Goal: Contribute content: Contribute content

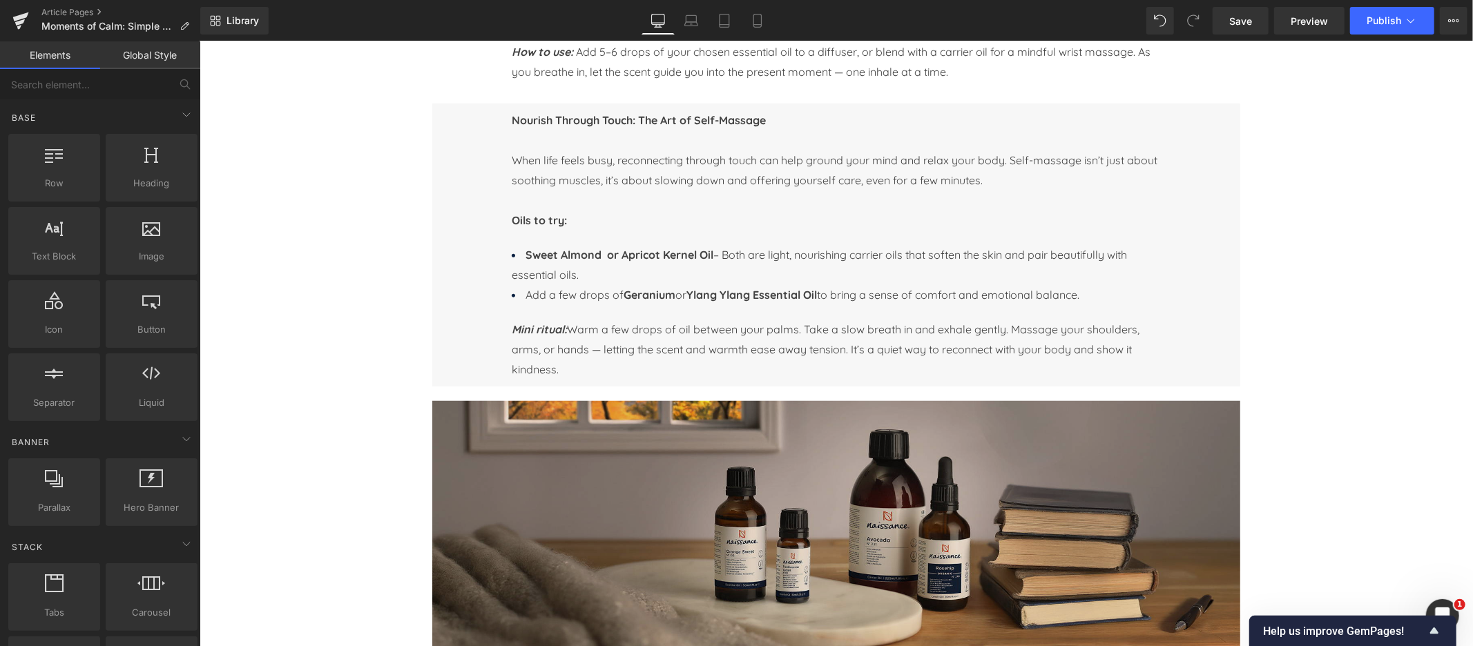
scroll to position [933, 0]
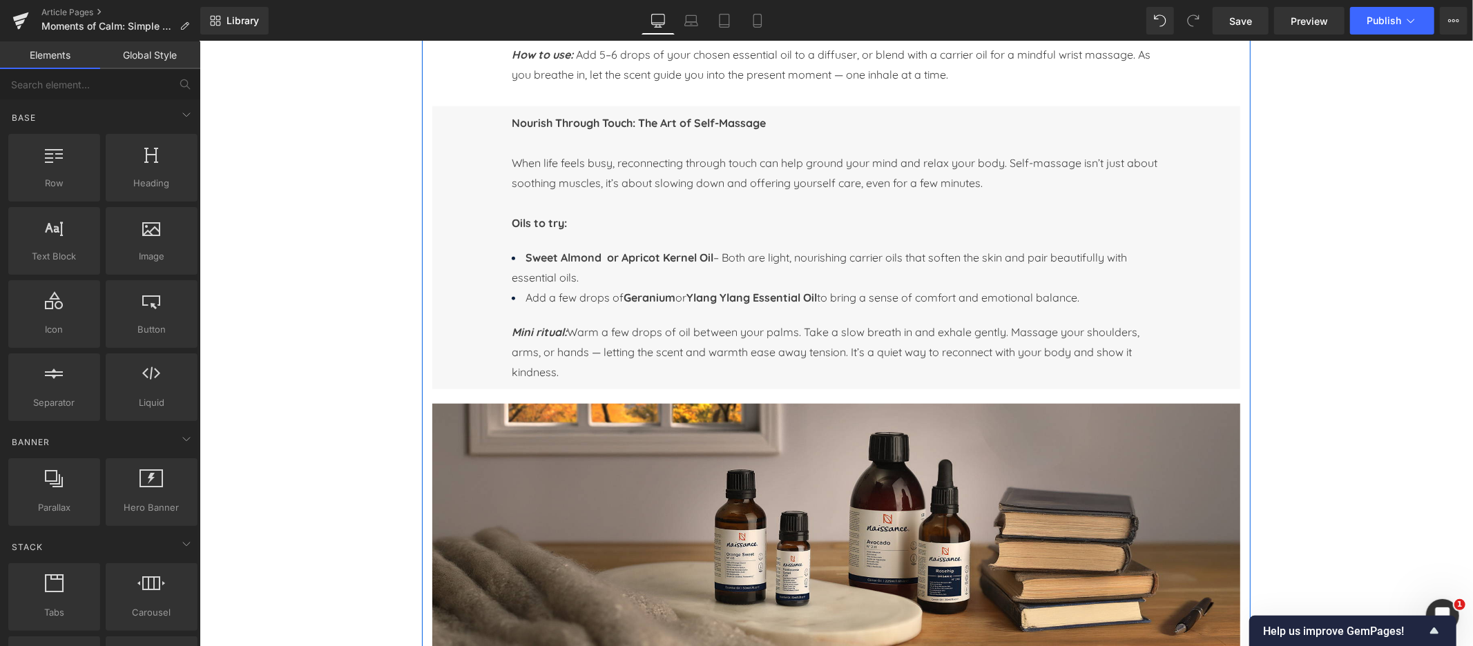
click at [778, 468] on img at bounding box center [836, 529] width 808 height 253
click at [834, 521] on span "Image" at bounding box center [835, 529] width 29 height 17
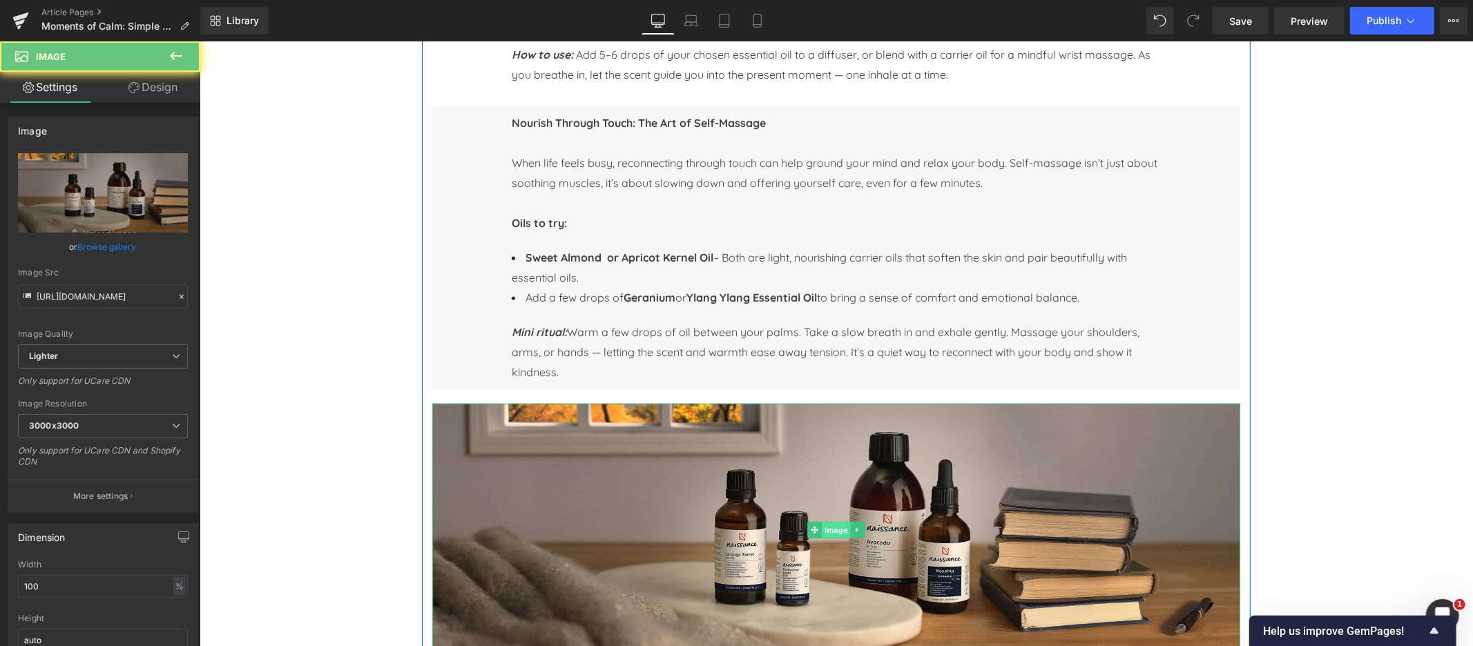
scroll to position [1000, 0]
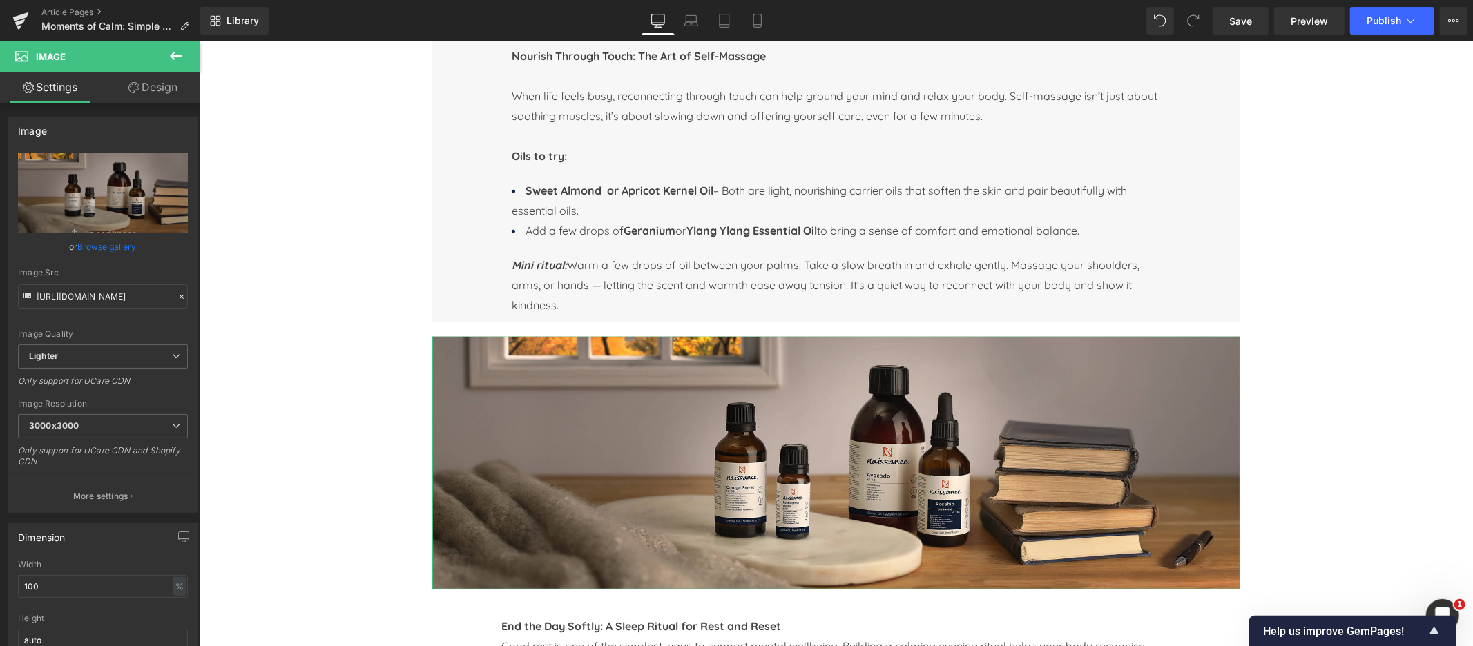
click at [107, 246] on link "Browse gallery" at bounding box center [107, 247] width 59 height 24
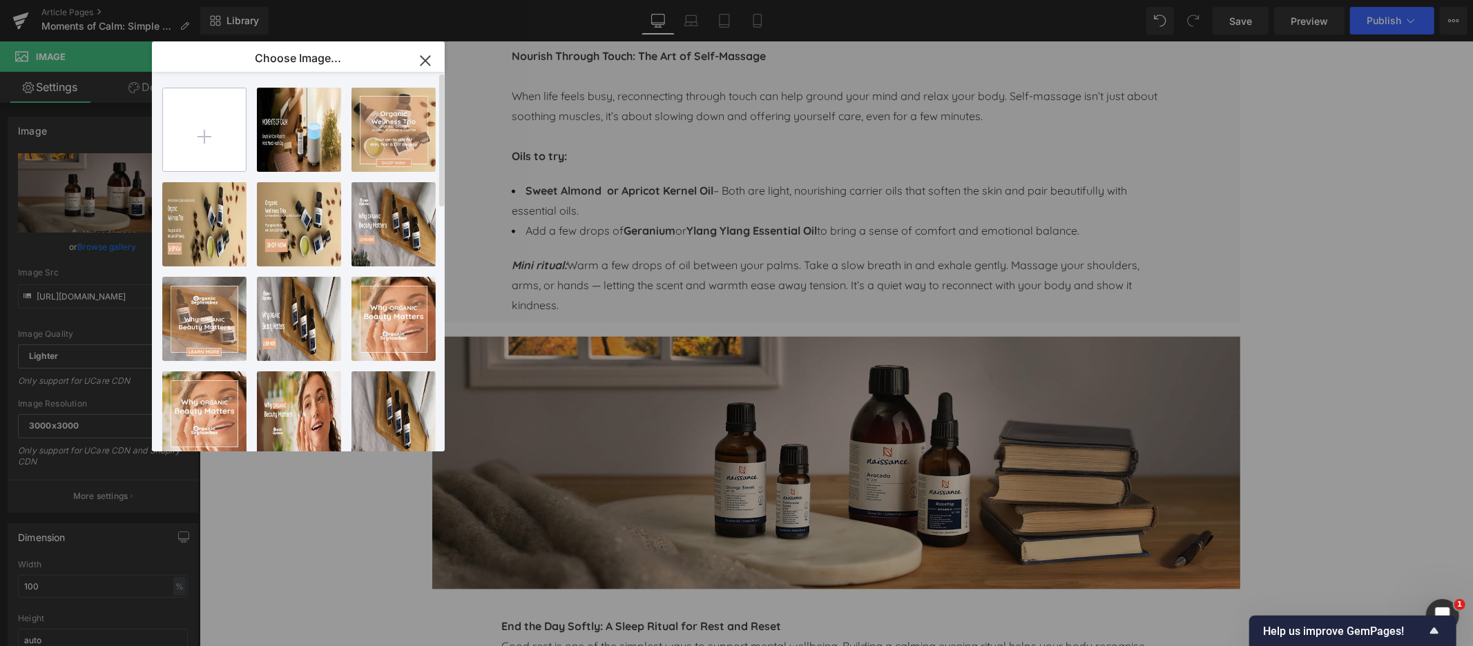
scroll to position [1, 0]
click at [217, 137] on input "file" at bounding box center [204, 129] width 83 height 83
type input "C:\fakepath\NSS_World_Mental_Health_Day_25_2.jpg"
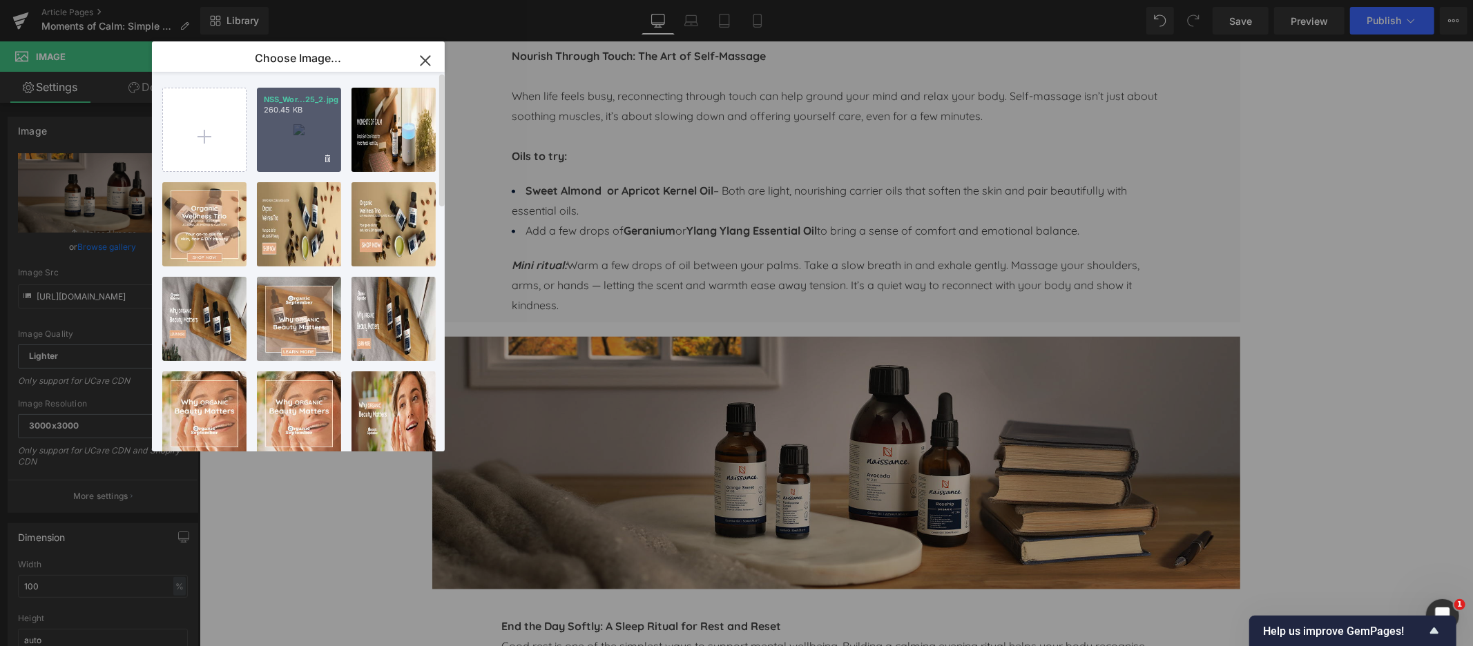
click at [298, 135] on div "NSS_Wor...25_2.jpg 260.45 KB" at bounding box center [299, 130] width 84 height 84
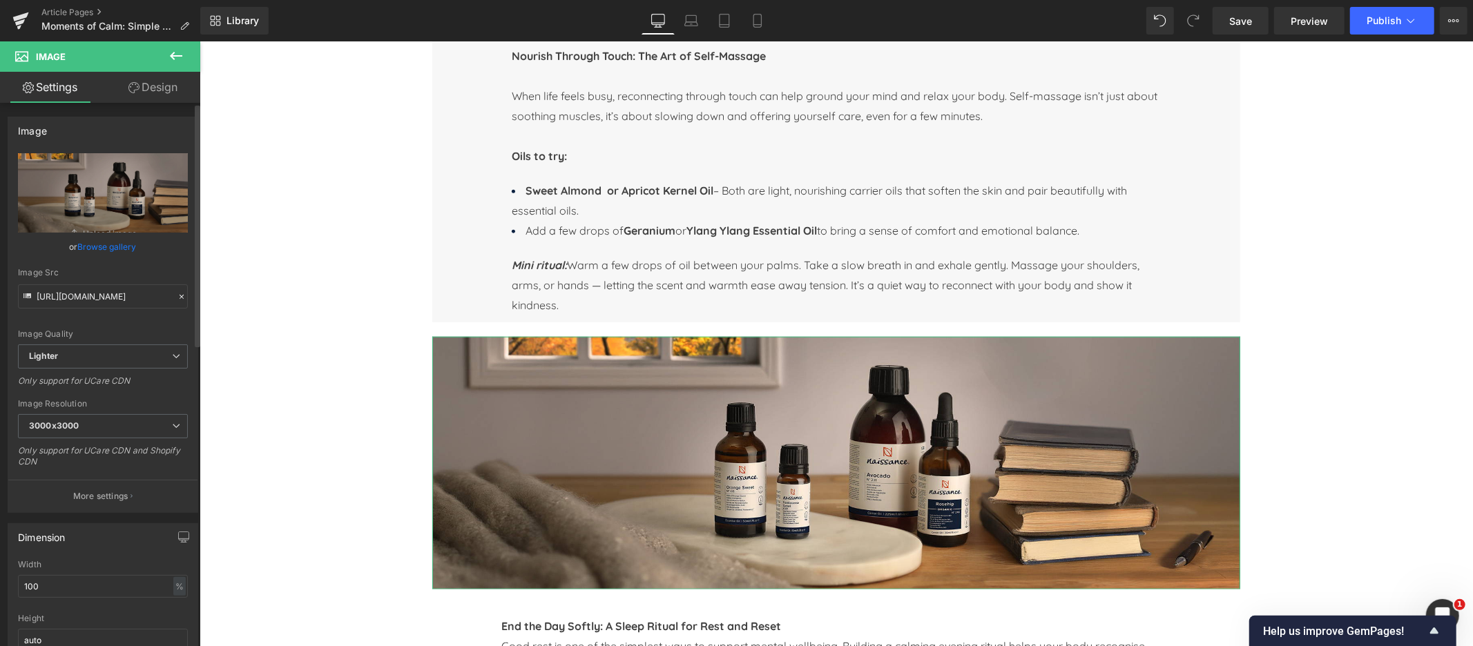
click at [93, 246] on link "Browse gallery" at bounding box center [107, 247] width 59 height 24
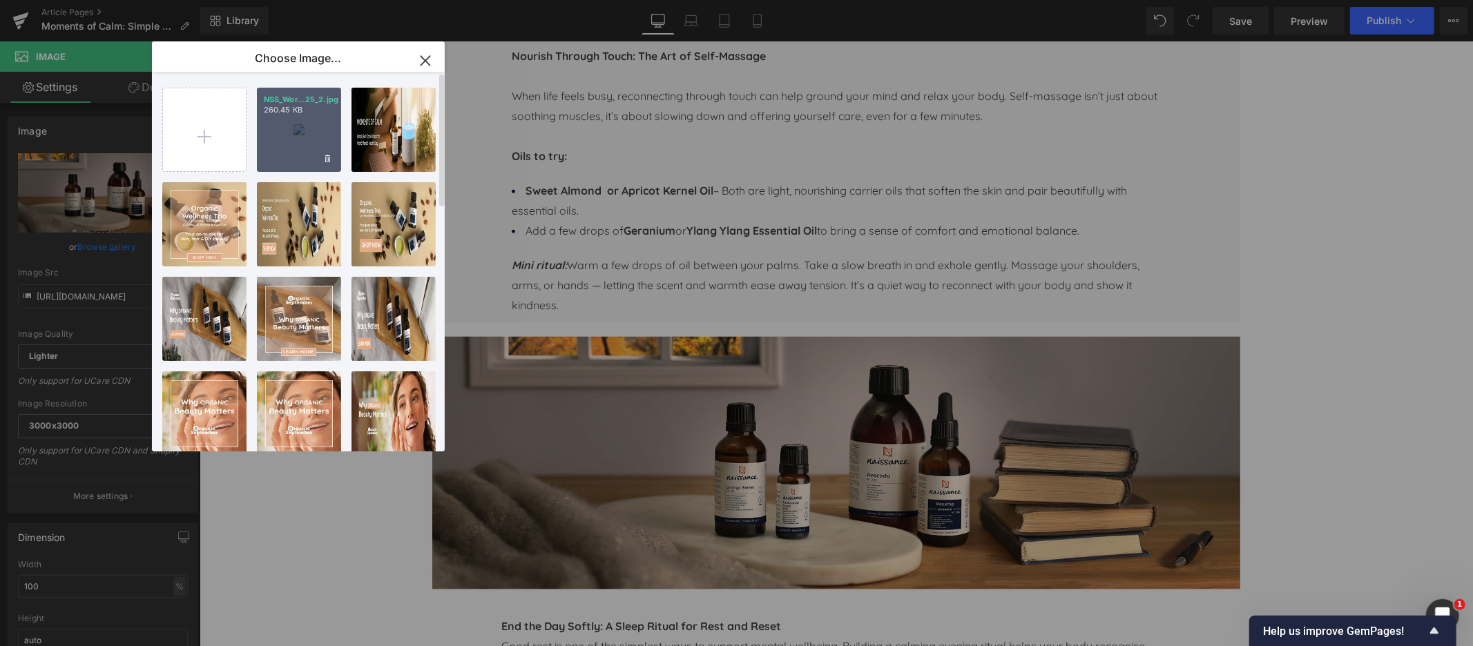
click at [301, 127] on div "NSS_Wor...25_2.jpg 260.45 KB" at bounding box center [299, 130] width 84 height 84
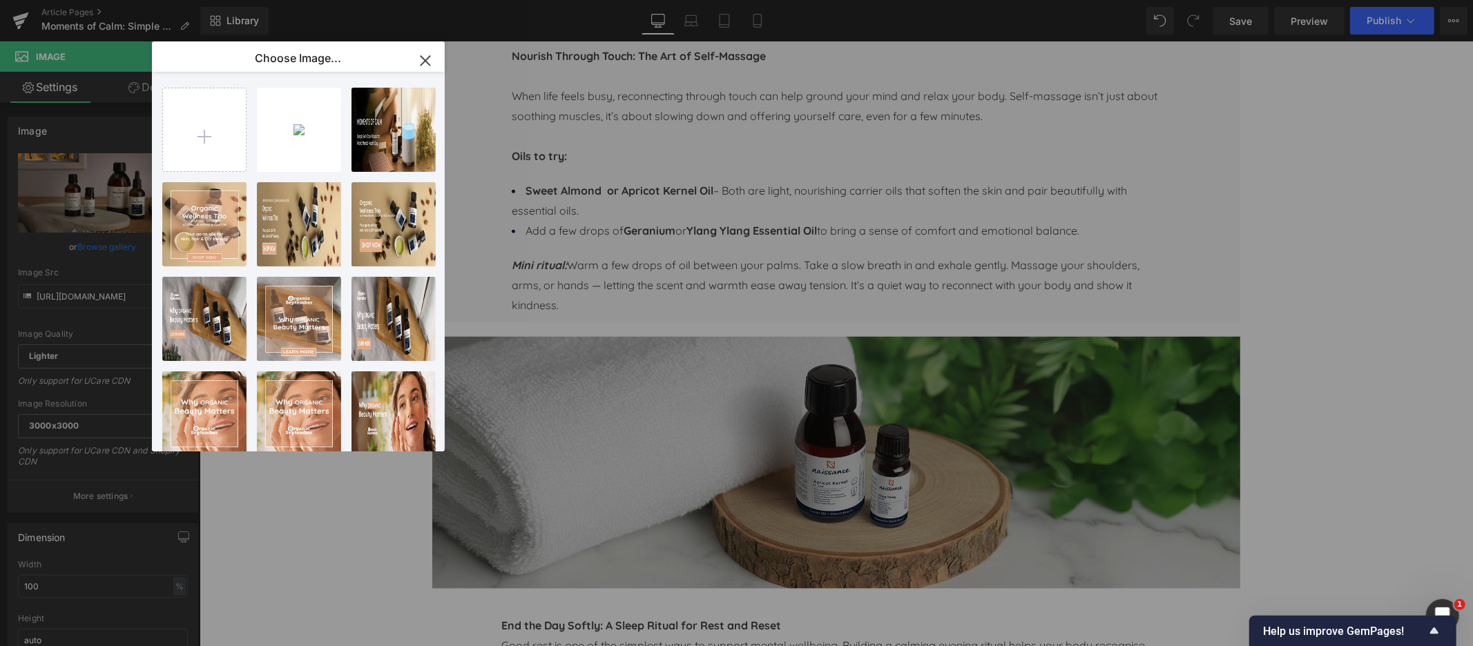
type input "[URL][DOMAIN_NAME]"
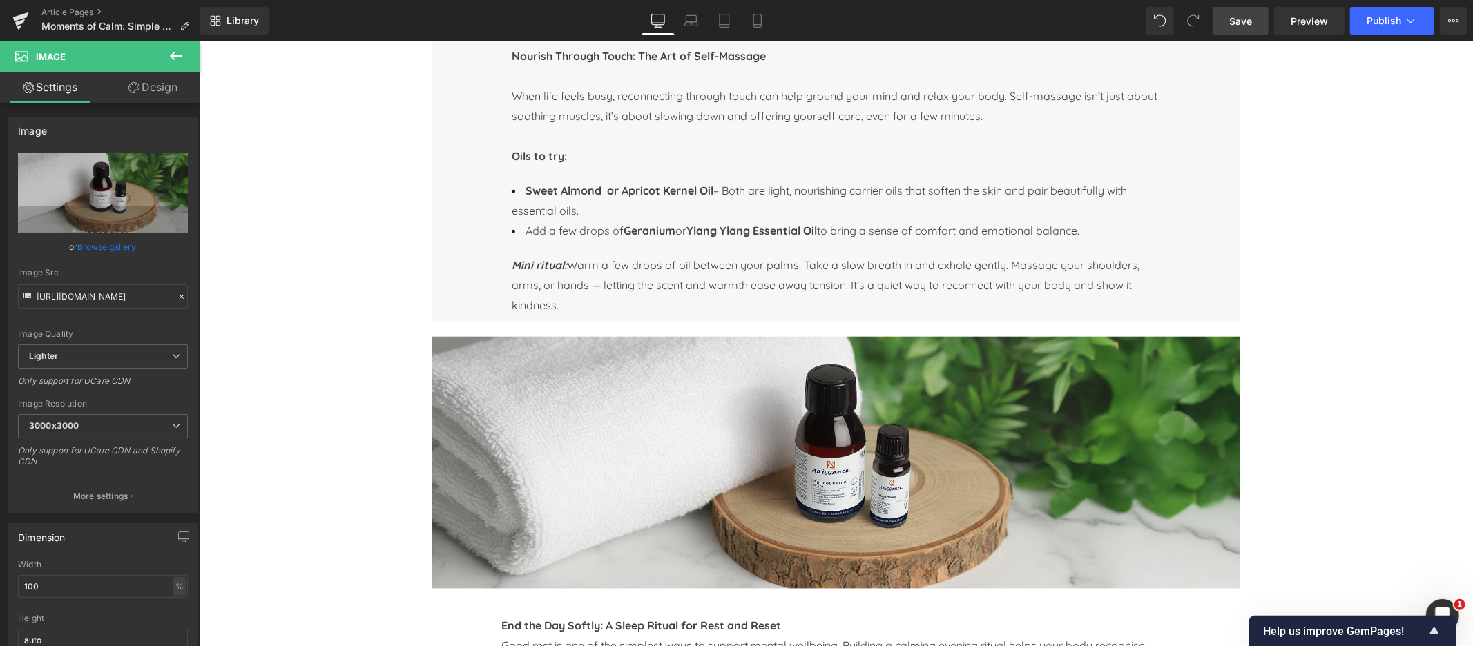
click at [1232, 21] on span "Save" at bounding box center [1240, 21] width 23 height 14
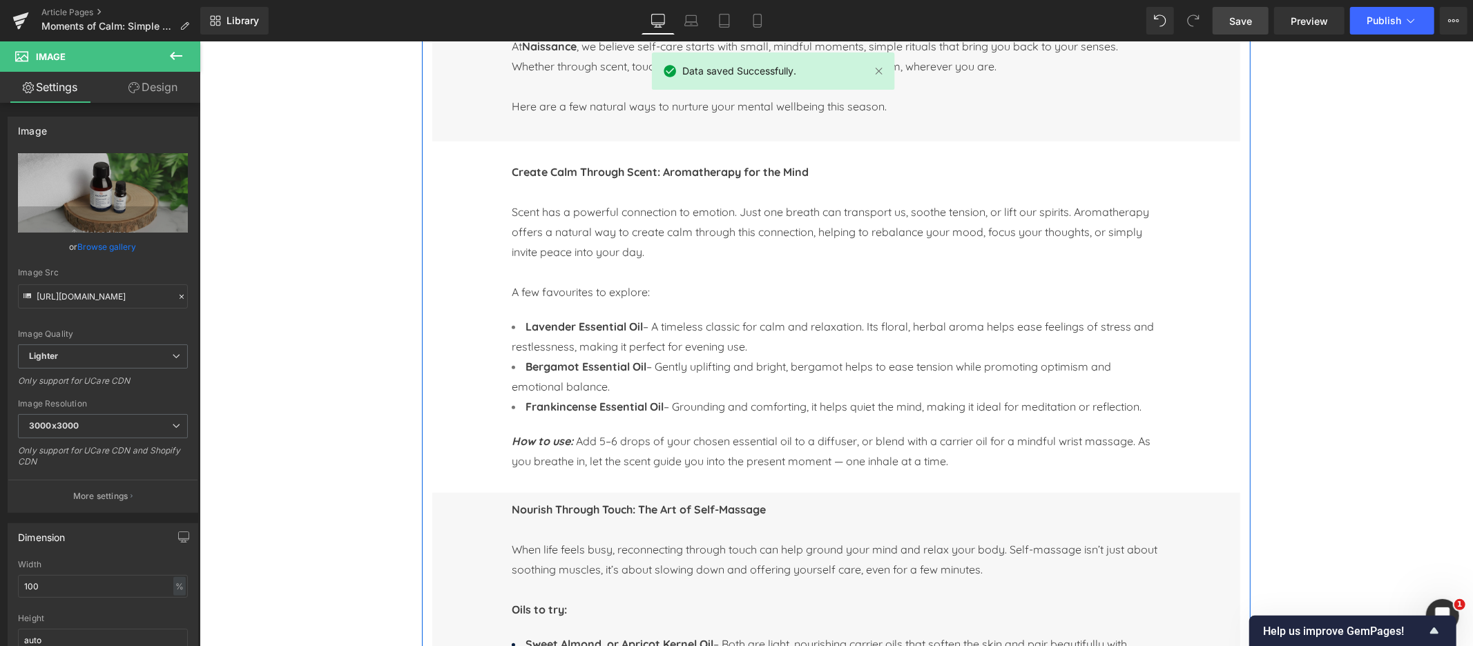
scroll to position [505, 0]
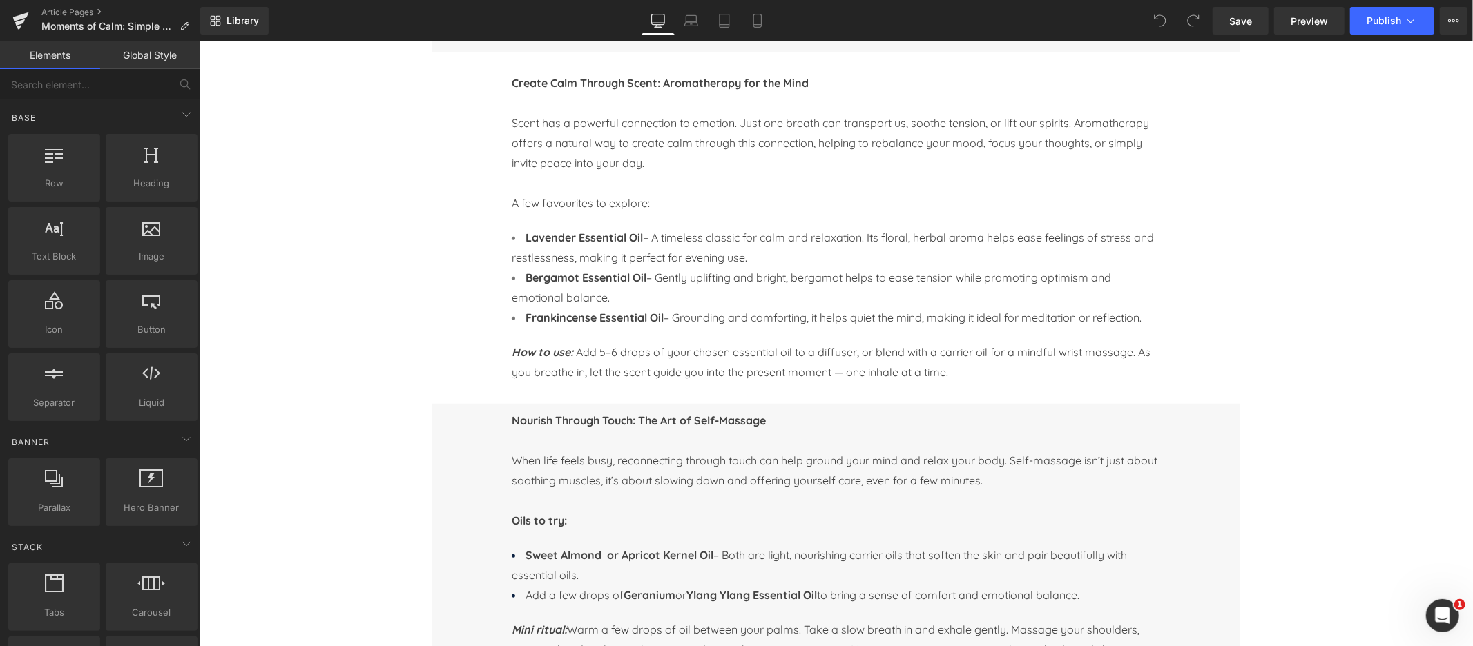
scroll to position [654, 0]
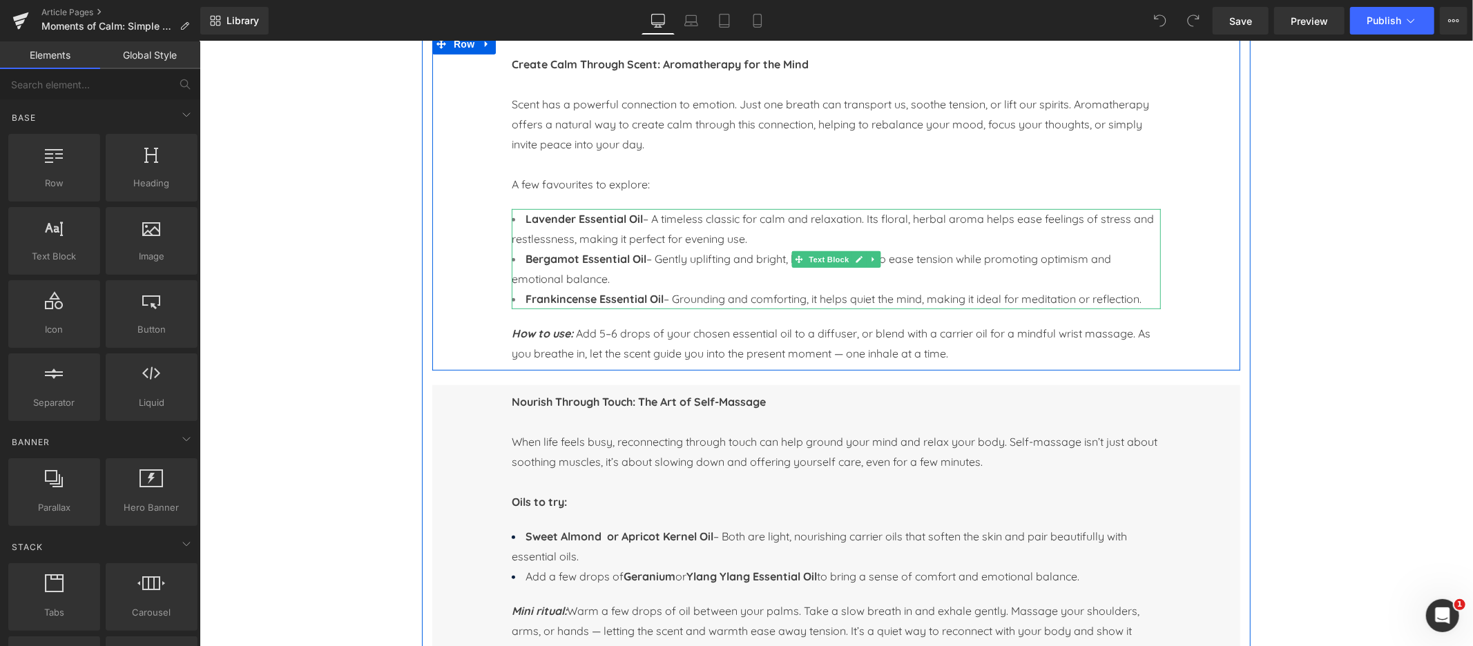
click at [553, 221] on strong "Lavender Essential Oil" at bounding box center [583, 218] width 117 height 14
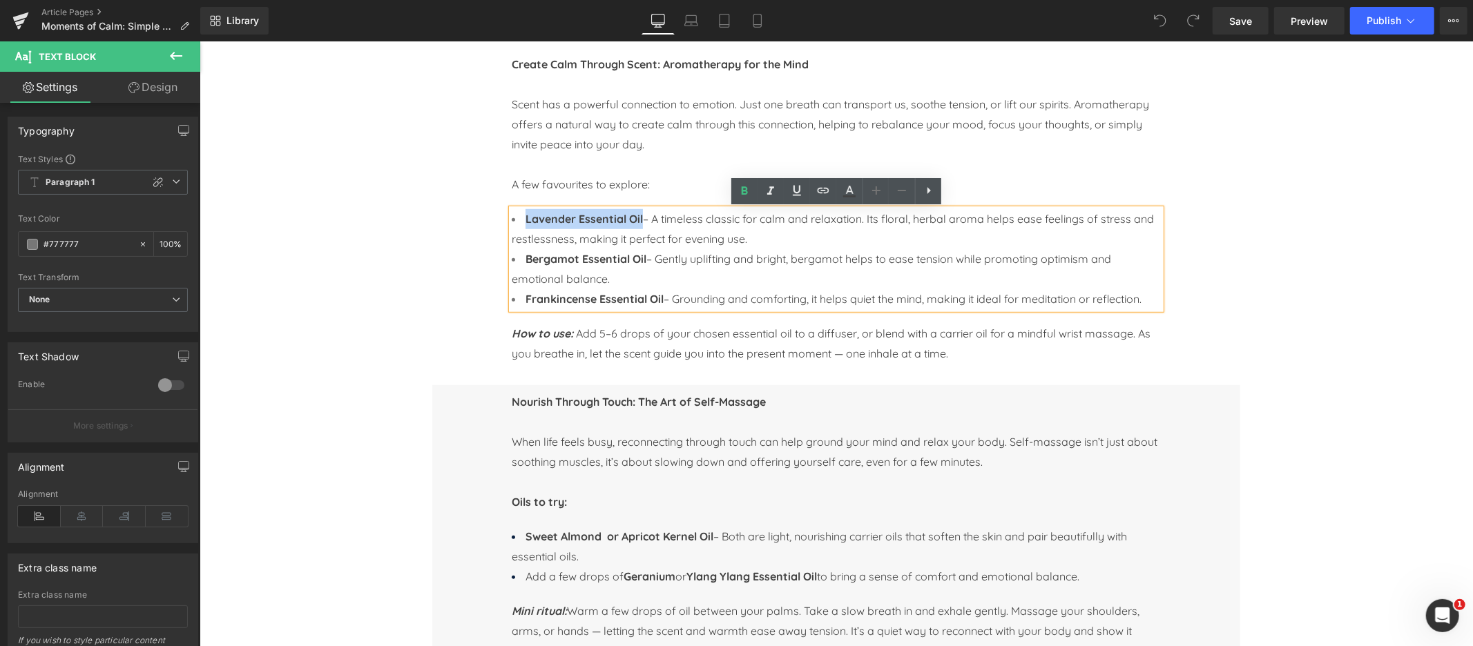
drag, startPoint x: 525, startPoint y: 220, endPoint x: 640, endPoint y: 219, distance: 114.6
click at [640, 219] on strong "Lavender Essential Oil" at bounding box center [583, 218] width 117 height 14
click at [819, 189] on icon at bounding box center [823, 190] width 17 height 17
click at [572, 253] on input "text" at bounding box center [621, 249] width 213 height 35
paste input "https://naissance.com/products/lavender-true-essential-oil?_pos=1&_sid=893c8fcd…"
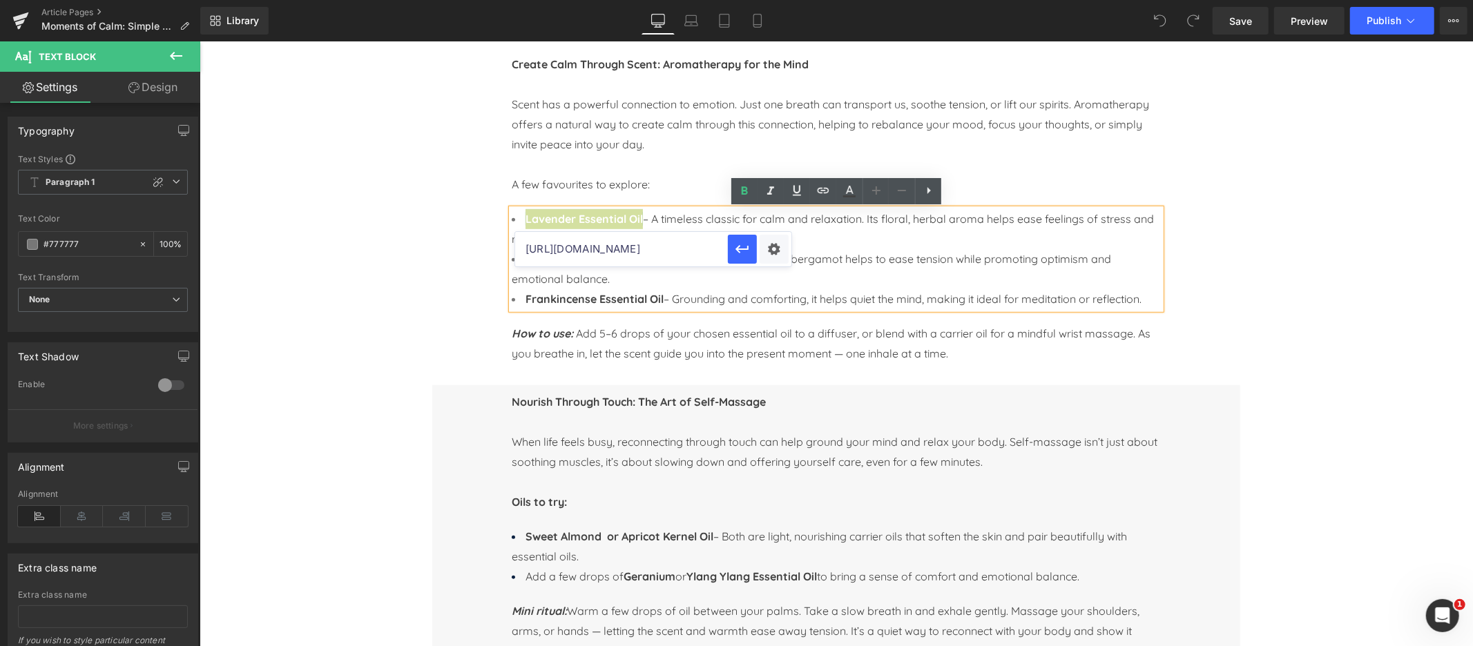
scroll to position [0, 274]
type input "https://naissance.com/products/lavender-true-essential-oil?_pos=1&_sid=893c8fcd…"
click at [742, 249] on icon "button" at bounding box center [741, 249] width 13 height 8
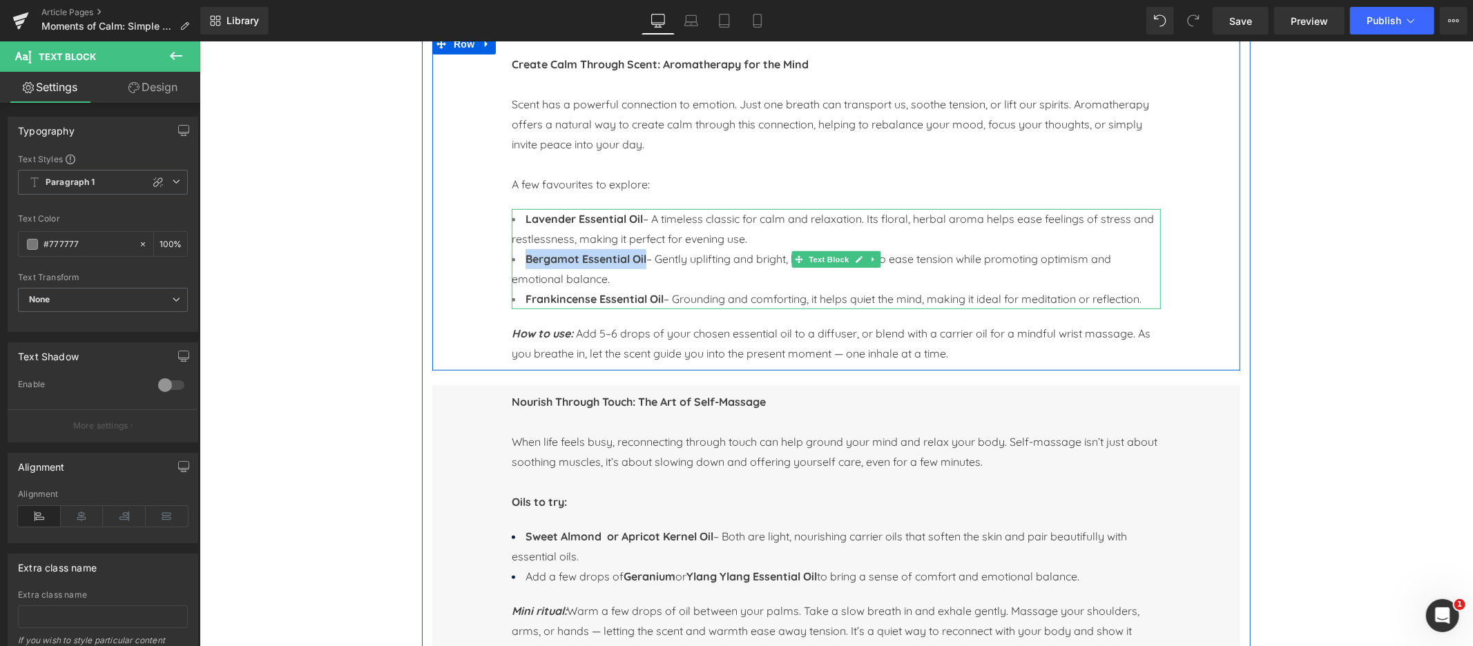
drag, startPoint x: 526, startPoint y: 259, endPoint x: 646, endPoint y: 256, distance: 119.5
click at [646, 256] on strong "Bergamot Essential Oil" at bounding box center [585, 258] width 121 height 14
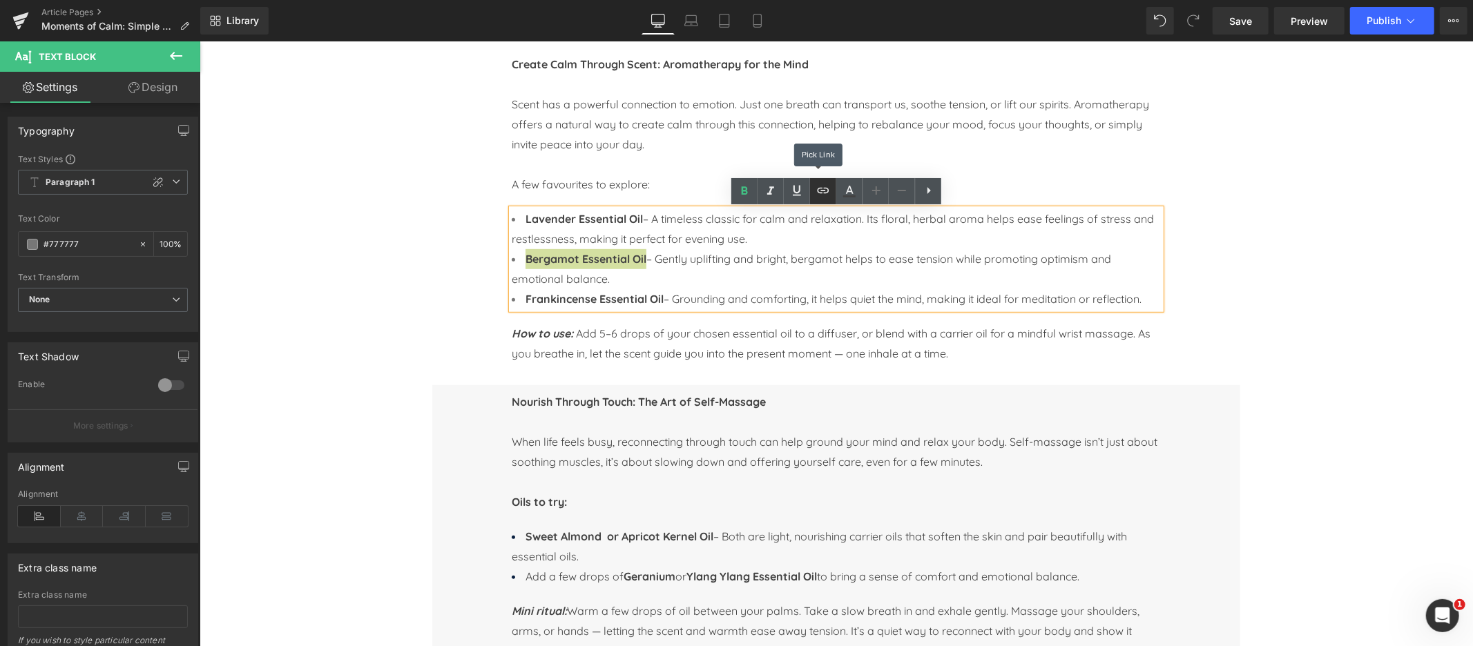
click at [824, 194] on icon at bounding box center [823, 190] width 17 height 17
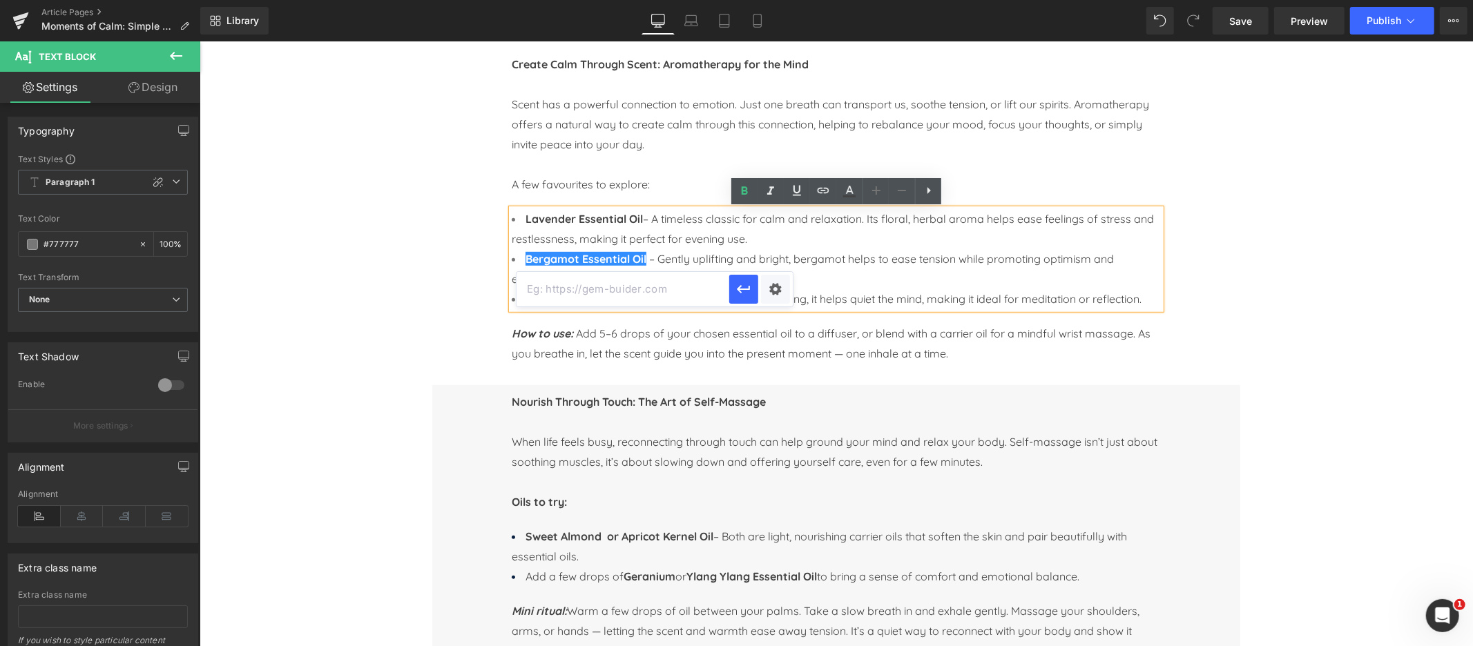
click at [618, 294] on input "text" at bounding box center [622, 289] width 213 height 35
paste input "https://naissance.com/products/bergamot-fc-free-essential-oil?_pos=1&_psq=berga…"
drag, startPoint x: 744, startPoint y: 289, endPoint x: 545, endPoint y: 247, distance: 203.8
click at [744, 289] on icon "button" at bounding box center [743, 289] width 13 height 8
click at [554, 300] on strong "Frankincense Essential Oil" at bounding box center [594, 298] width 138 height 14
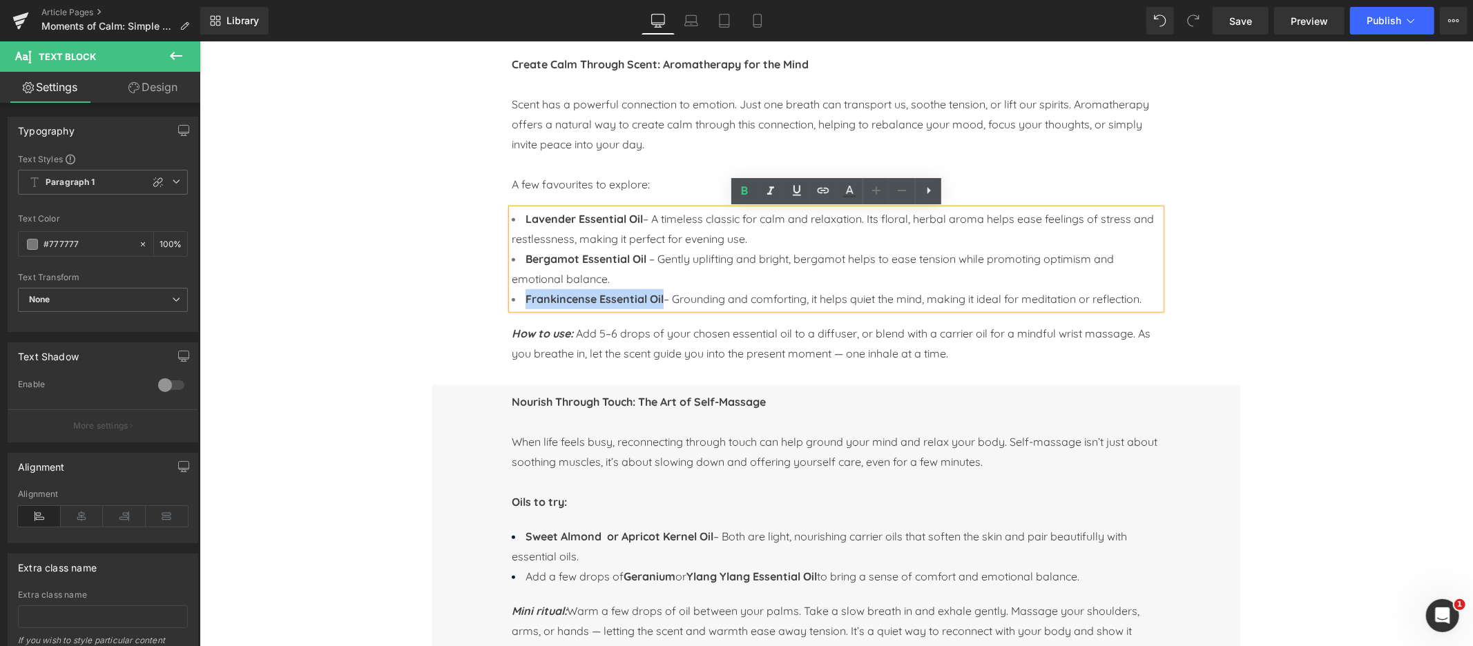
drag, startPoint x: 526, startPoint y: 298, endPoint x: 661, endPoint y: 298, distance: 135.3
click at [661, 298] on span "Frankincense Essential Oil – Grounding and comforting, it helps quiet the mind,…" at bounding box center [833, 298] width 616 height 14
click at [829, 195] on icon at bounding box center [823, 190] width 17 height 17
click at [584, 333] on input "text" at bounding box center [631, 330] width 213 height 35
paste input "https://naissance.com/products/frankincense-african-carteri-essential-oil?_pos=…"
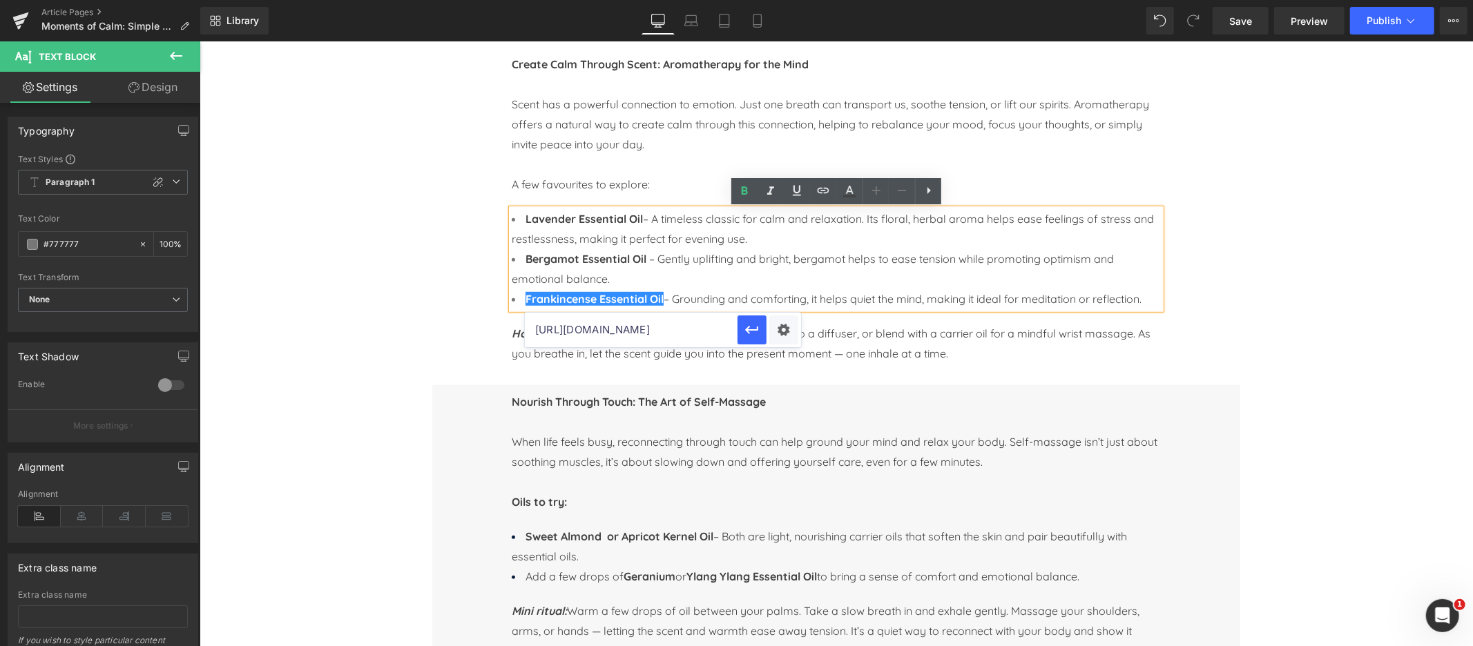
scroll to position [0, 351]
type input "https://naissance.com/products/frankincense-african-carteri-essential-oil?_pos=…"
drag, startPoint x: 553, startPoint y: 290, endPoint x: 753, endPoint y: 331, distance: 203.8
click at [753, 331] on icon "button" at bounding box center [752, 330] width 17 height 17
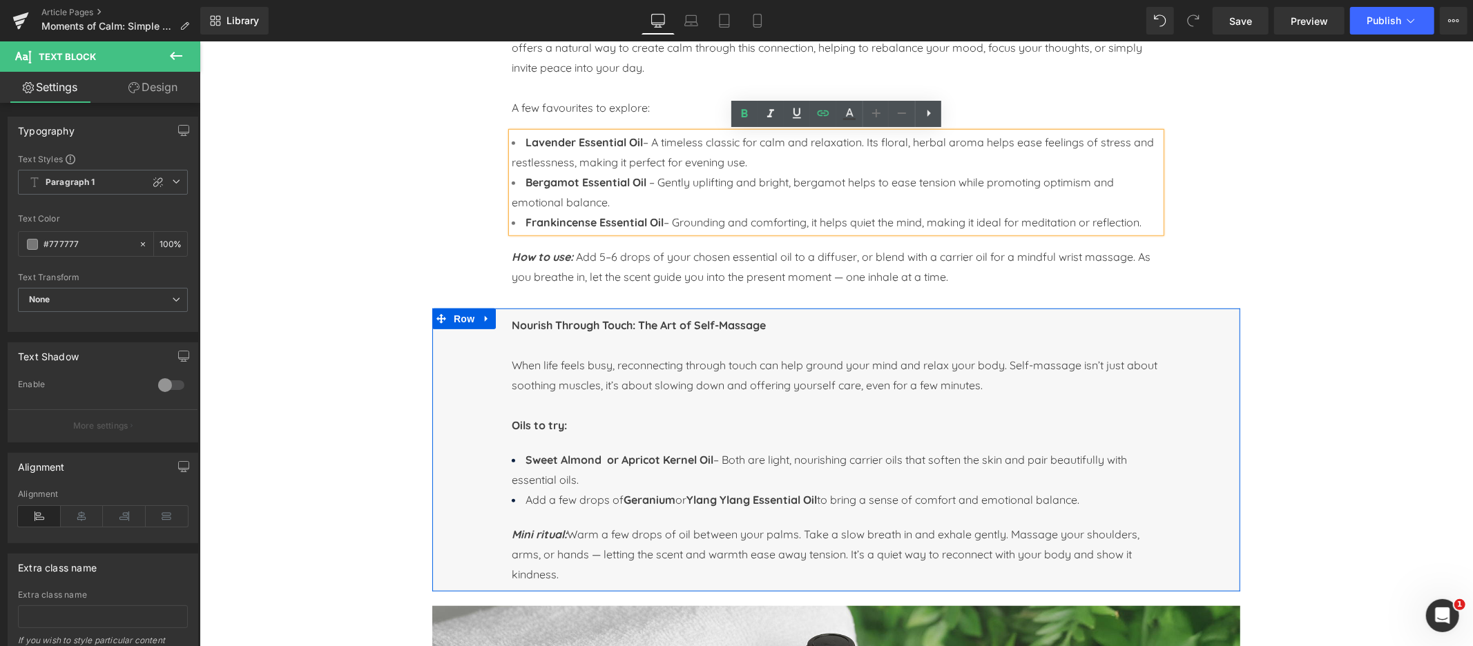
scroll to position [732, 0]
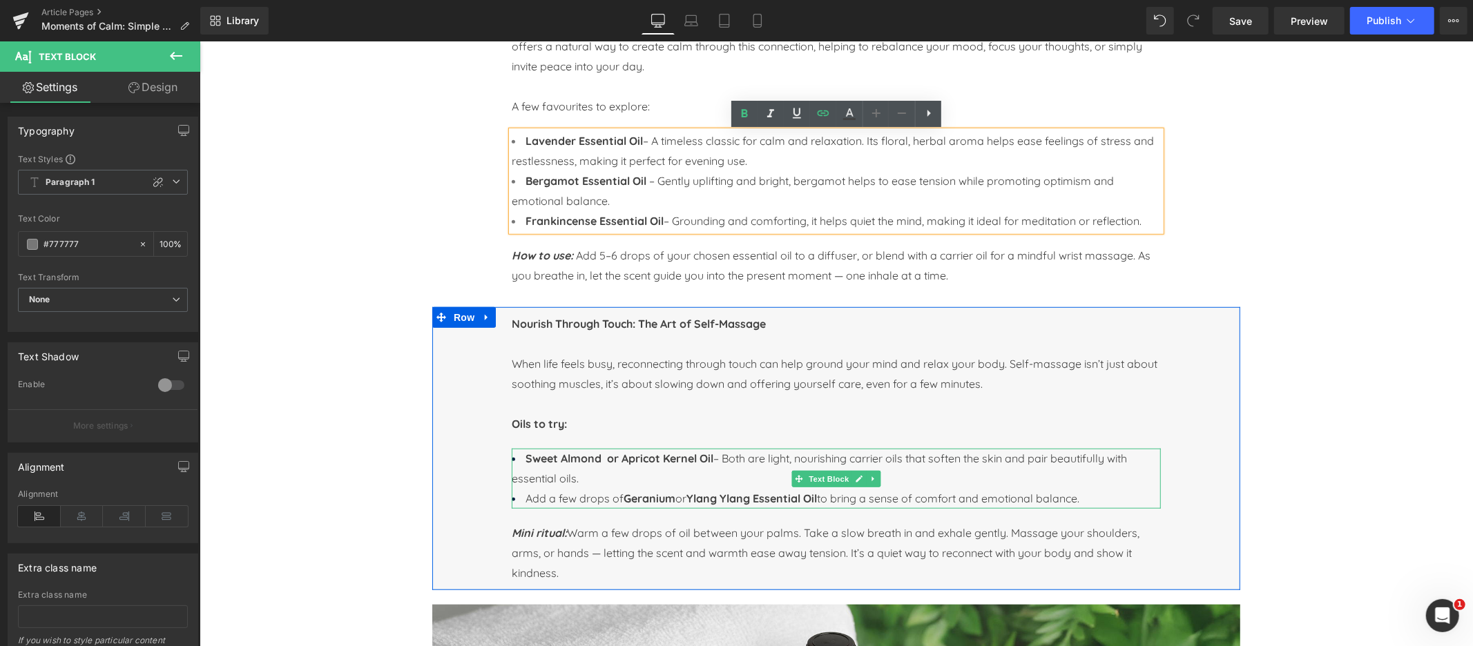
click at [612, 461] on strong "Sweet Almond or Apricot Kernel Oil" at bounding box center [619, 458] width 188 height 14
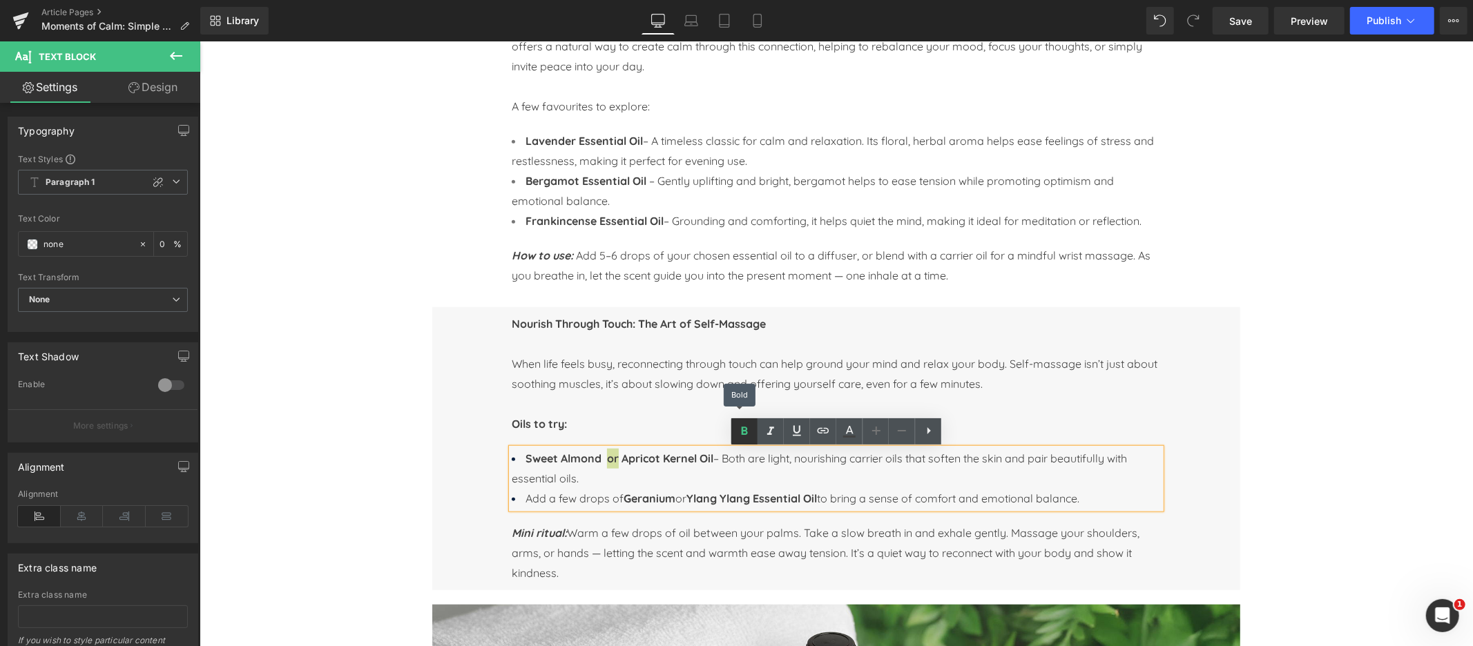
click at [744, 436] on icon at bounding box center [744, 431] width 17 height 17
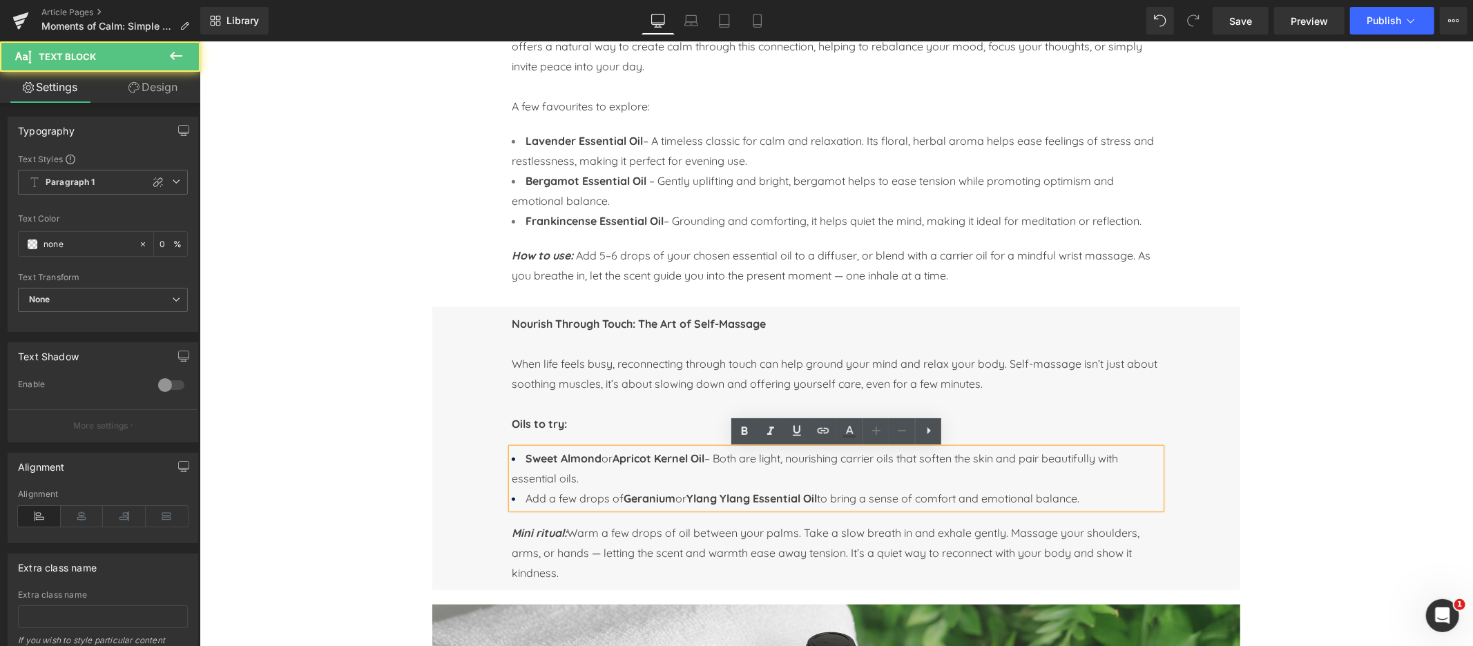
click at [542, 454] on strong "Sweet Almond" at bounding box center [563, 458] width 76 height 14
drag, startPoint x: 526, startPoint y: 459, endPoint x: 602, endPoint y: 461, distance: 76.0
click at [601, 461] on strong "Sweet Almond" at bounding box center [563, 458] width 76 height 14
click at [822, 432] on icon at bounding box center [823, 431] width 17 height 17
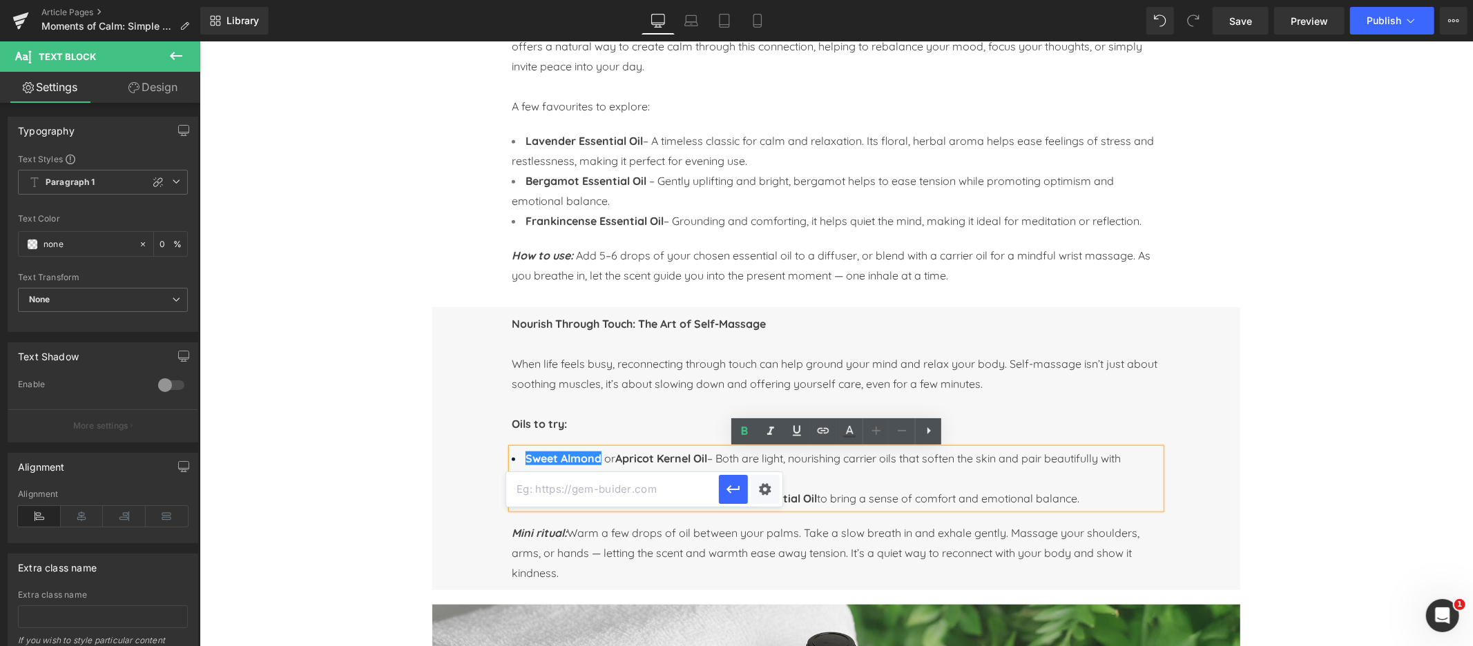
click at [585, 493] on input "text" at bounding box center [612, 489] width 213 height 35
paste input "https://naissance.com/products/almond-sweet-oil?_pos=1&_psq=almond&_ss=e&_v=1.0"
type input "https://naissance.com/products/almond-sweet-oil?_pos=1&_psq=almond&_ss=e&_v=1.0"
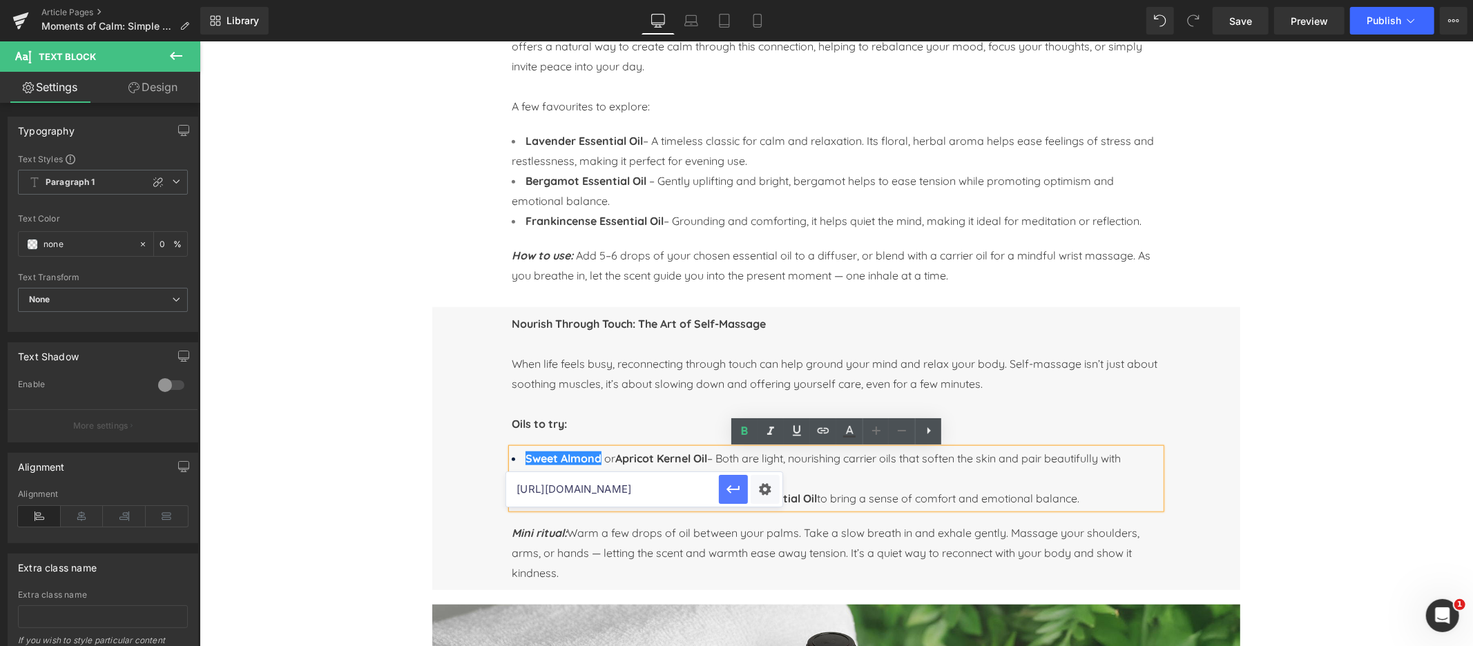
click at [720, 487] on button "button" at bounding box center [733, 489] width 29 height 29
drag, startPoint x: 622, startPoint y: 458, endPoint x: 713, endPoint y: 459, distance: 91.1
click at [706, 459] on strong "Apricot Kernel Oil" at bounding box center [660, 458] width 92 height 14
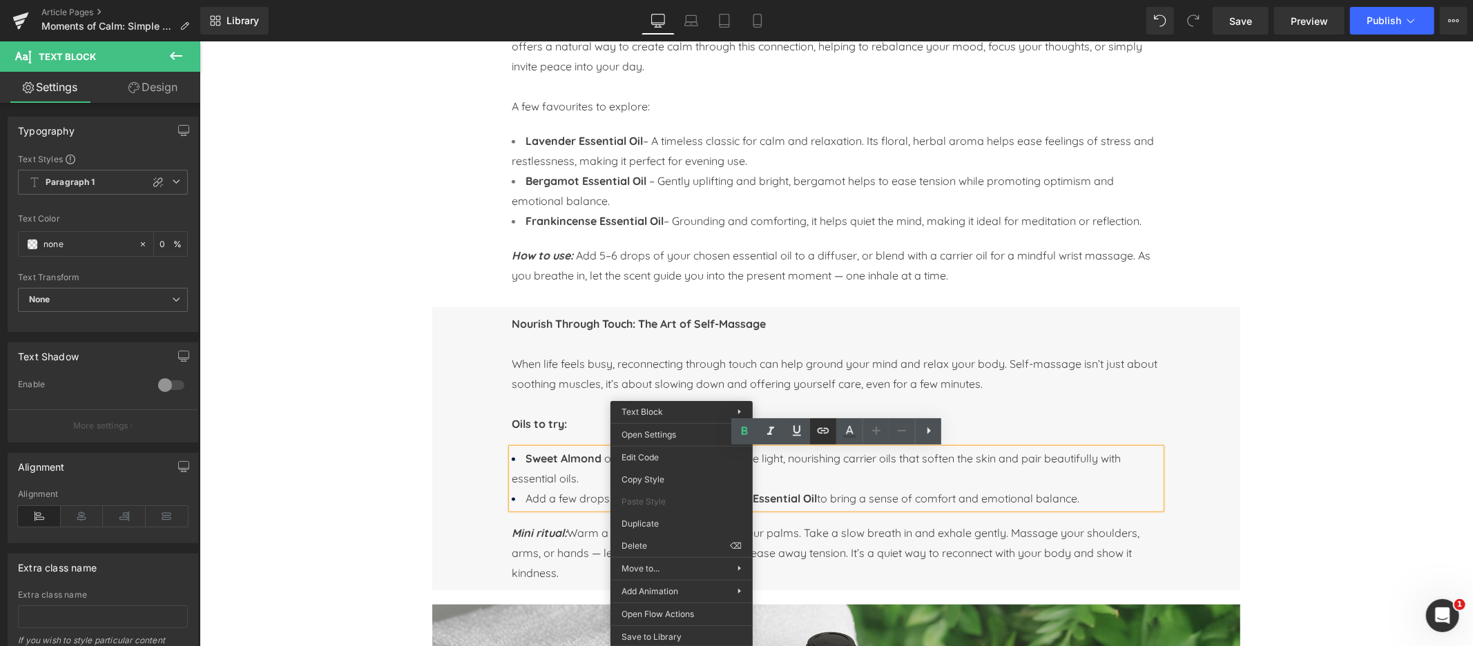
click at [822, 430] on icon at bounding box center [823, 431] width 12 height 6
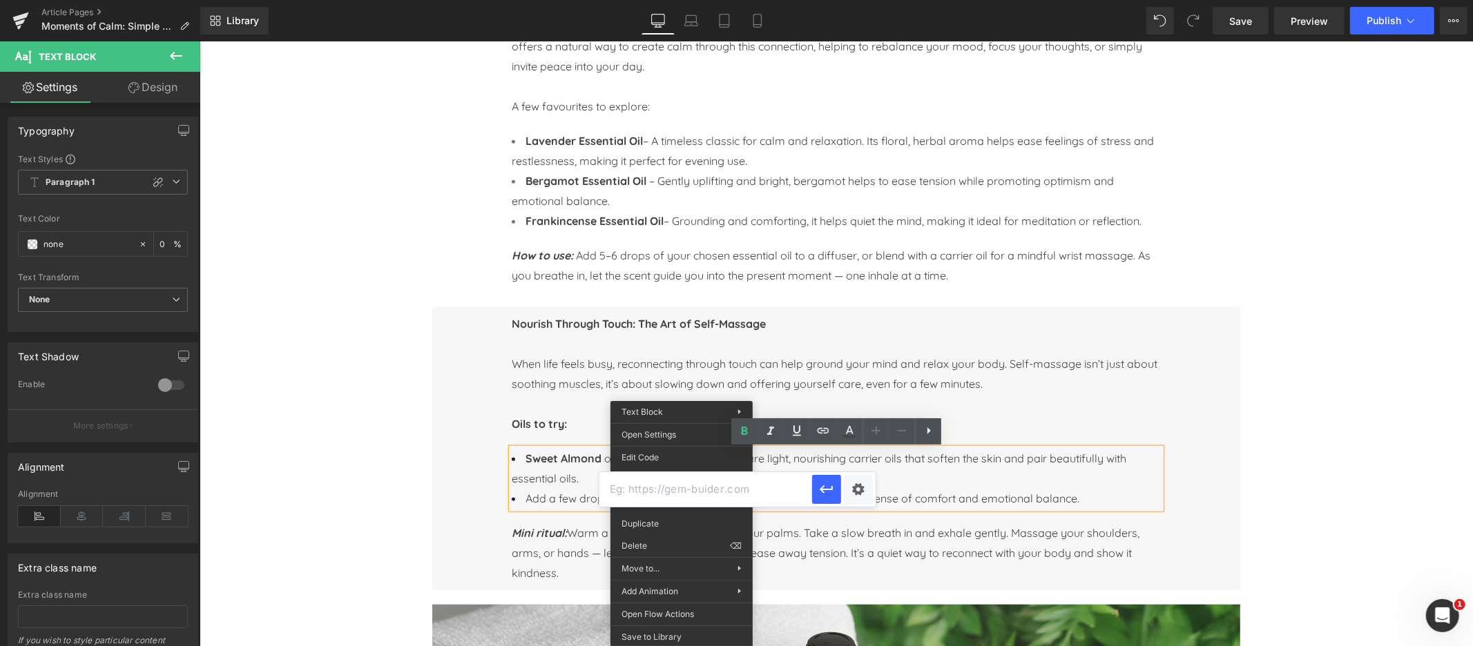
click at [690, 489] on input "text" at bounding box center [705, 489] width 213 height 35
paste input "https://naissance.com/products/apricot-kernel-oil-204?_pos=1&_psq=apricot&_ss=e…"
type input "https://naissance.com/products/apricot-kernel-oil-204?_pos=1&_psq=apricot&_ss=e…"
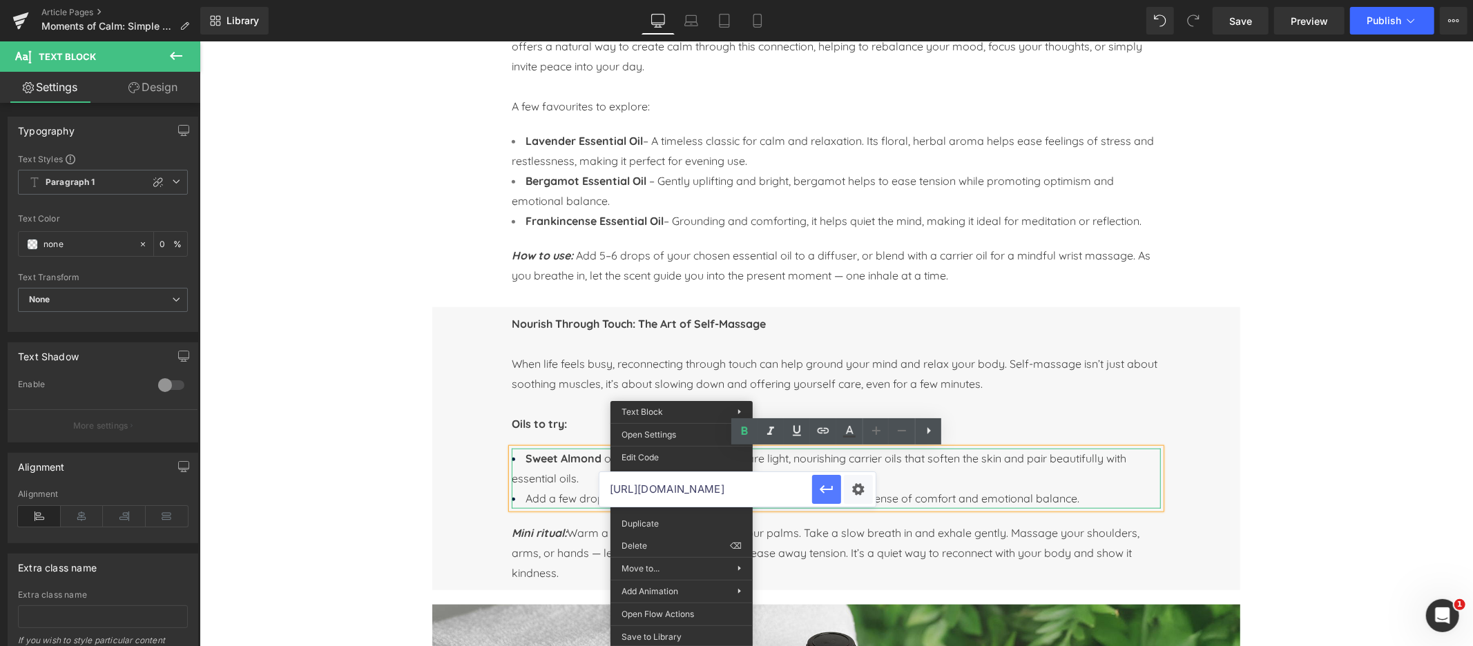
click at [821, 490] on icon "button" at bounding box center [826, 489] width 13 height 8
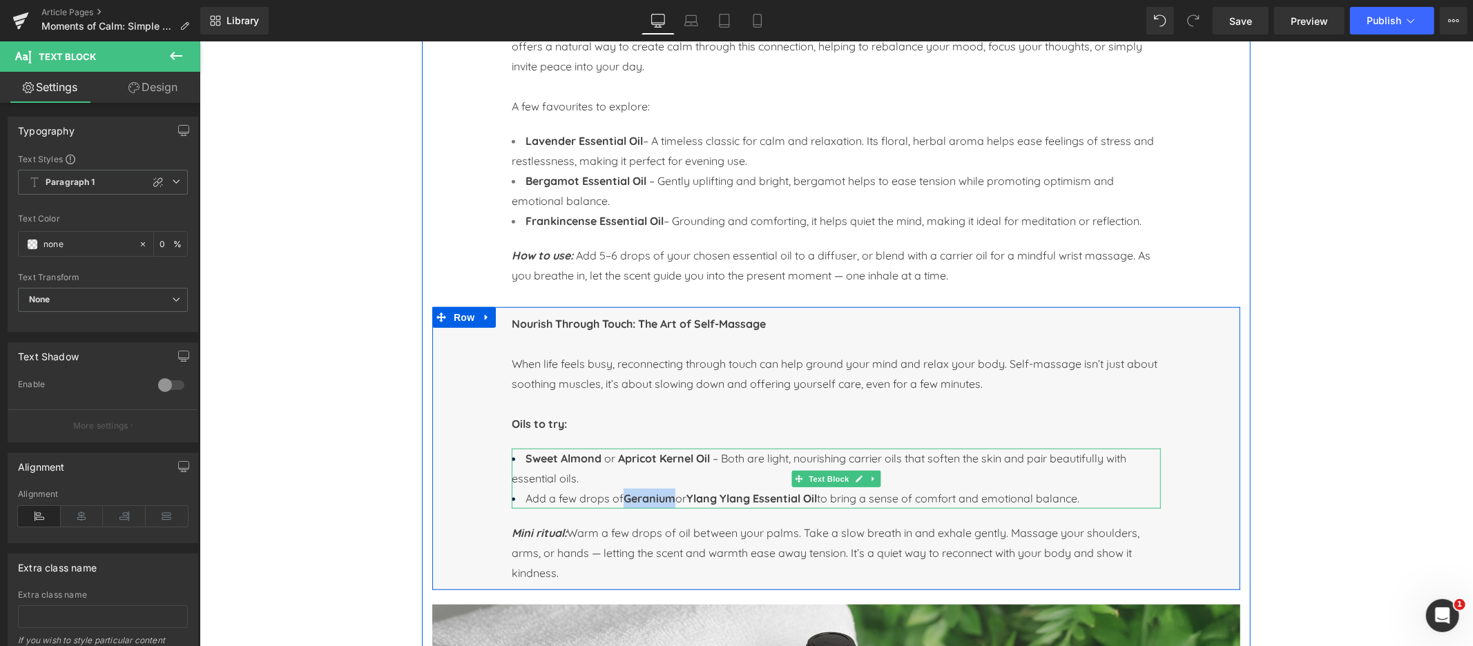
drag, startPoint x: 626, startPoint y: 498, endPoint x: 675, endPoint y: 498, distance: 49.0
click at [675, 498] on strong "Geranium" at bounding box center [649, 498] width 52 height 14
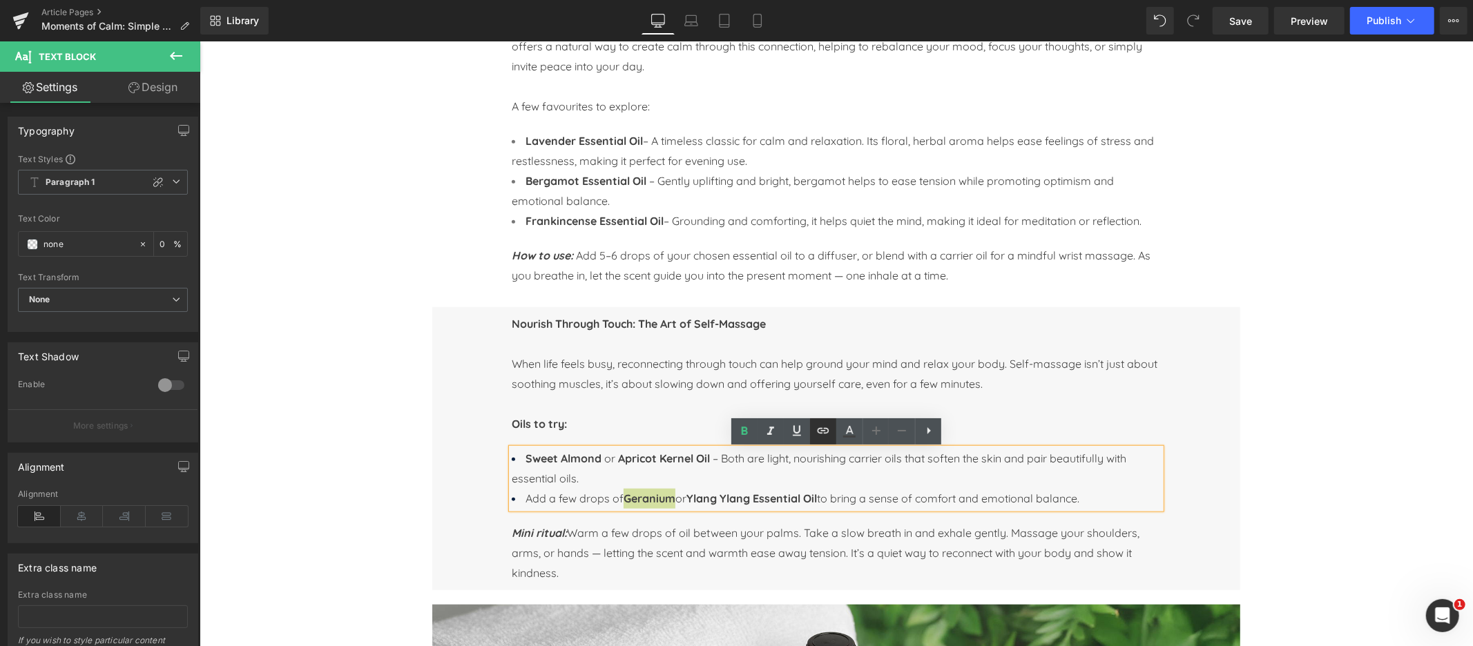
click at [823, 437] on icon at bounding box center [823, 431] width 17 height 17
click at [641, 535] on input "text" at bounding box center [688, 529] width 213 height 35
paste input "https://naissance.com/products/geranium-rose-essential-oil?_pos=1&_sid=02dff85a…"
type input "https://naissance.com/products/geranium-rose-essential-oil?_pos=1&_sid=02dff85a…"
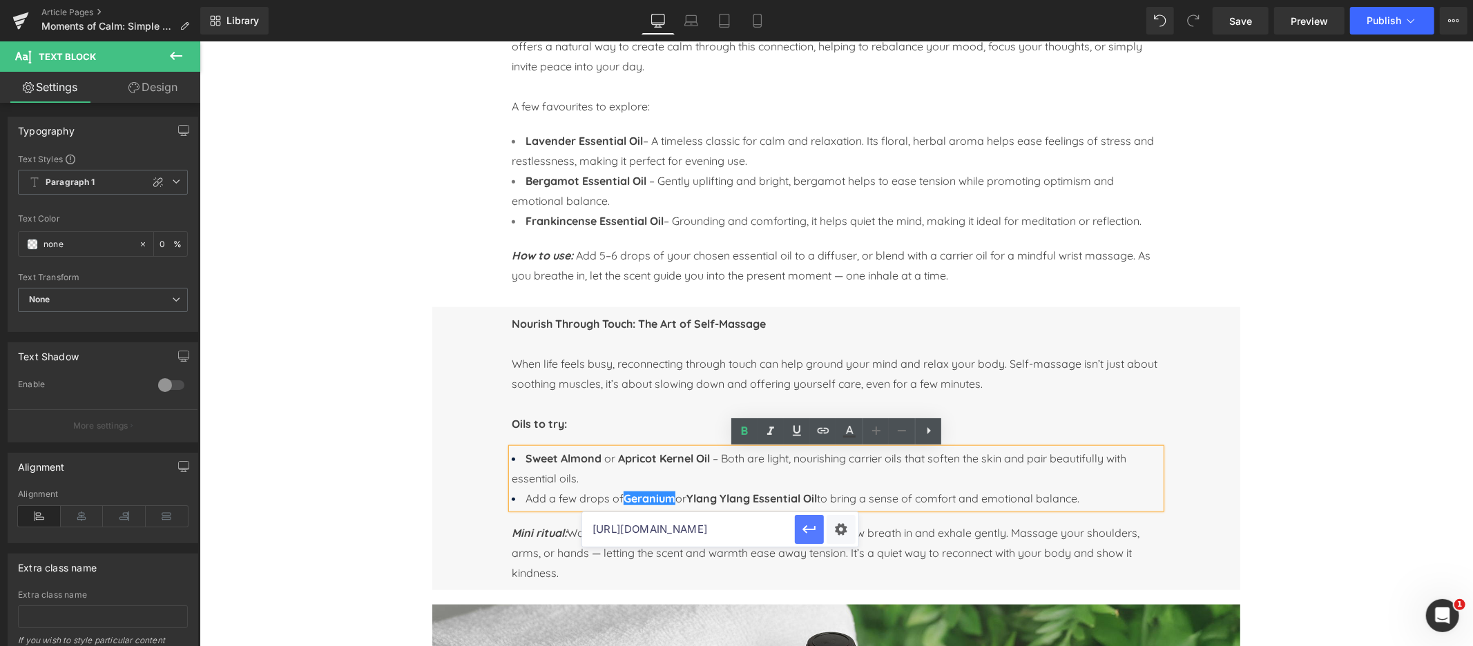
click at [808, 527] on icon "button" at bounding box center [809, 529] width 17 height 17
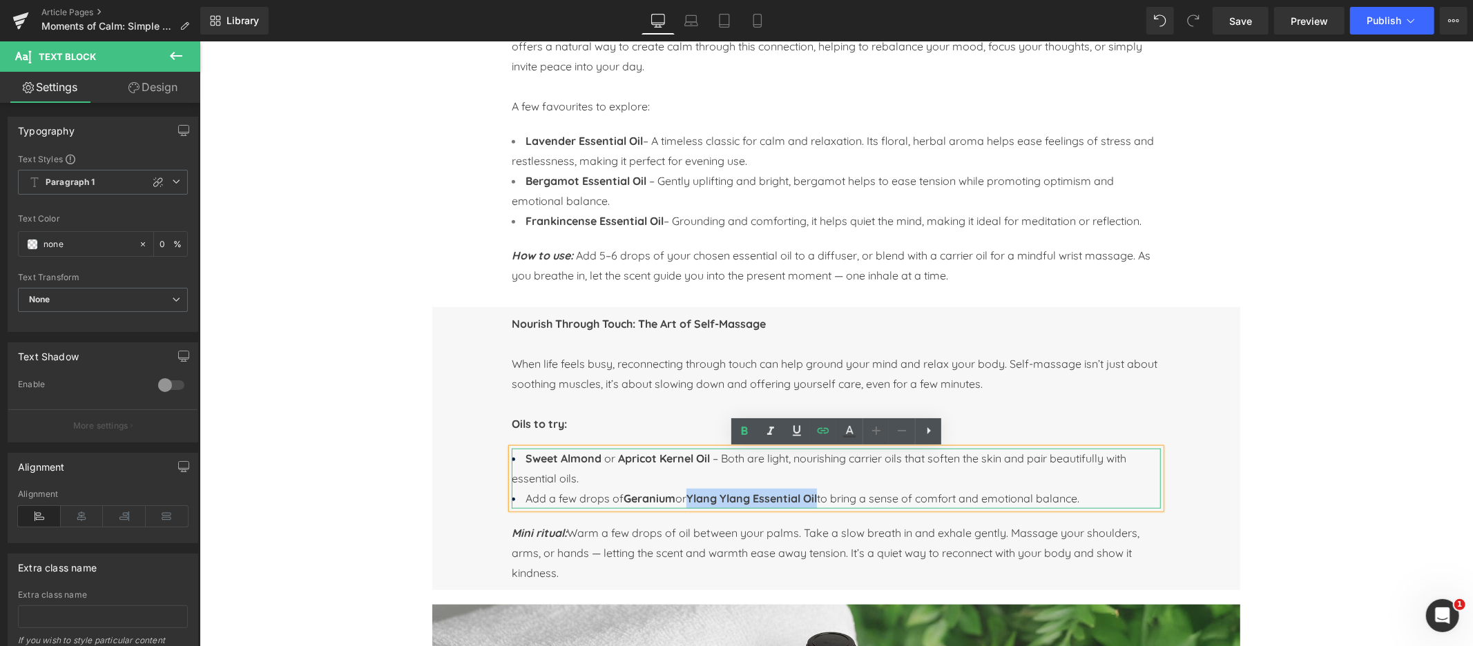
drag, startPoint x: 693, startPoint y: 499, endPoint x: 824, endPoint y: 499, distance: 130.5
click at [824, 499] on span "Add a few drops of Geranium or Ylang Ylang Essential Oil to bring a sense of co…" at bounding box center [802, 498] width 554 height 14
click at [824, 438] on icon at bounding box center [823, 431] width 17 height 17
click at [770, 535] on input "text" at bounding box center [796, 529] width 213 height 35
paste input "https://naissance.com/products/ylang-ylang-essential-oil?_pos=1&_psq=ylang&_ss=…"
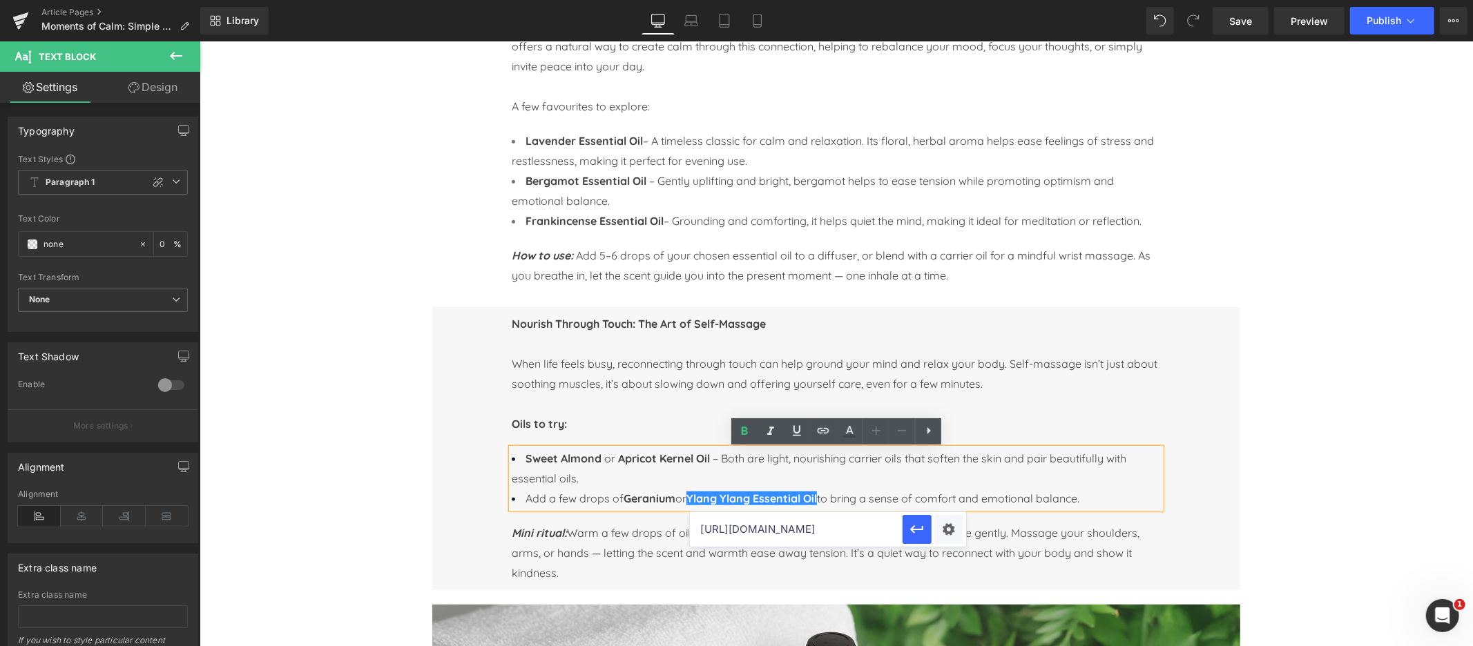
scroll to position [0, 280]
type input "https://naissance.com/products/ylang-ylang-essential-oil?_pos=1&_psq=ylang&_ss=…"
click at [915, 529] on icon "button" at bounding box center [917, 529] width 13 height 8
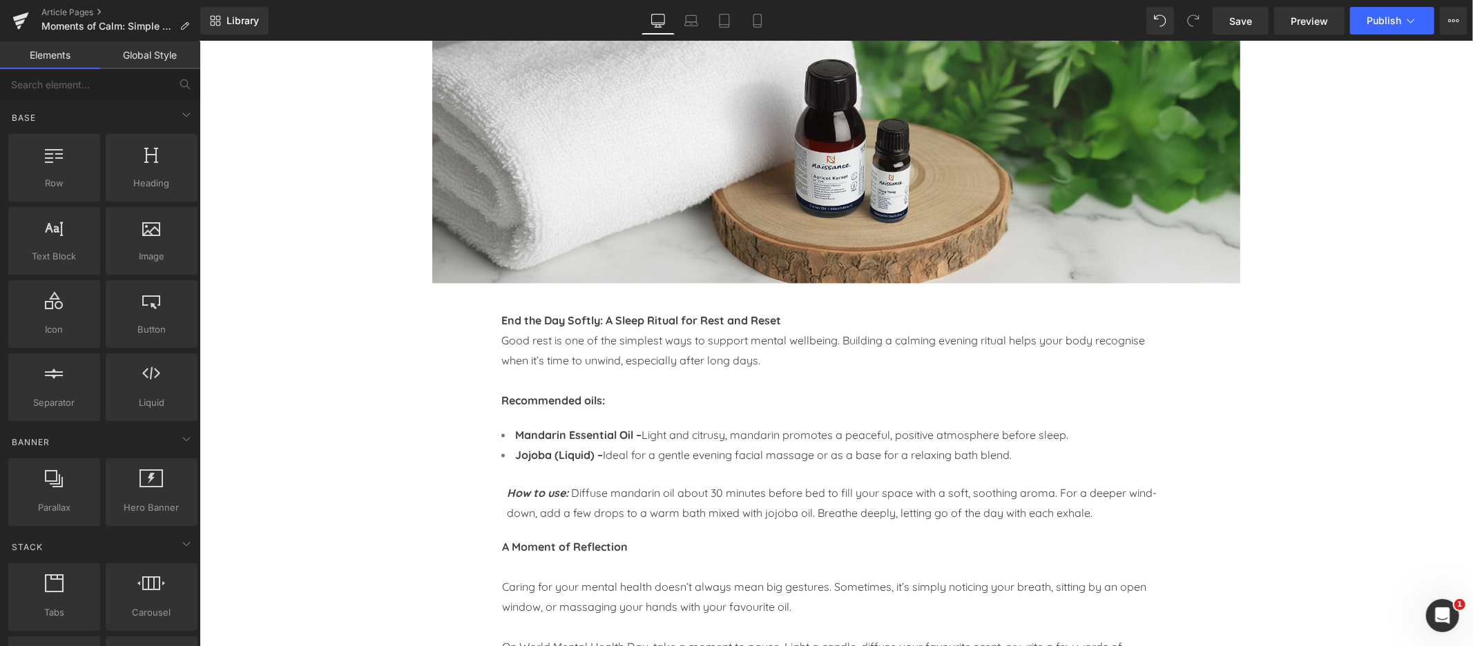
scroll to position [1332, 0]
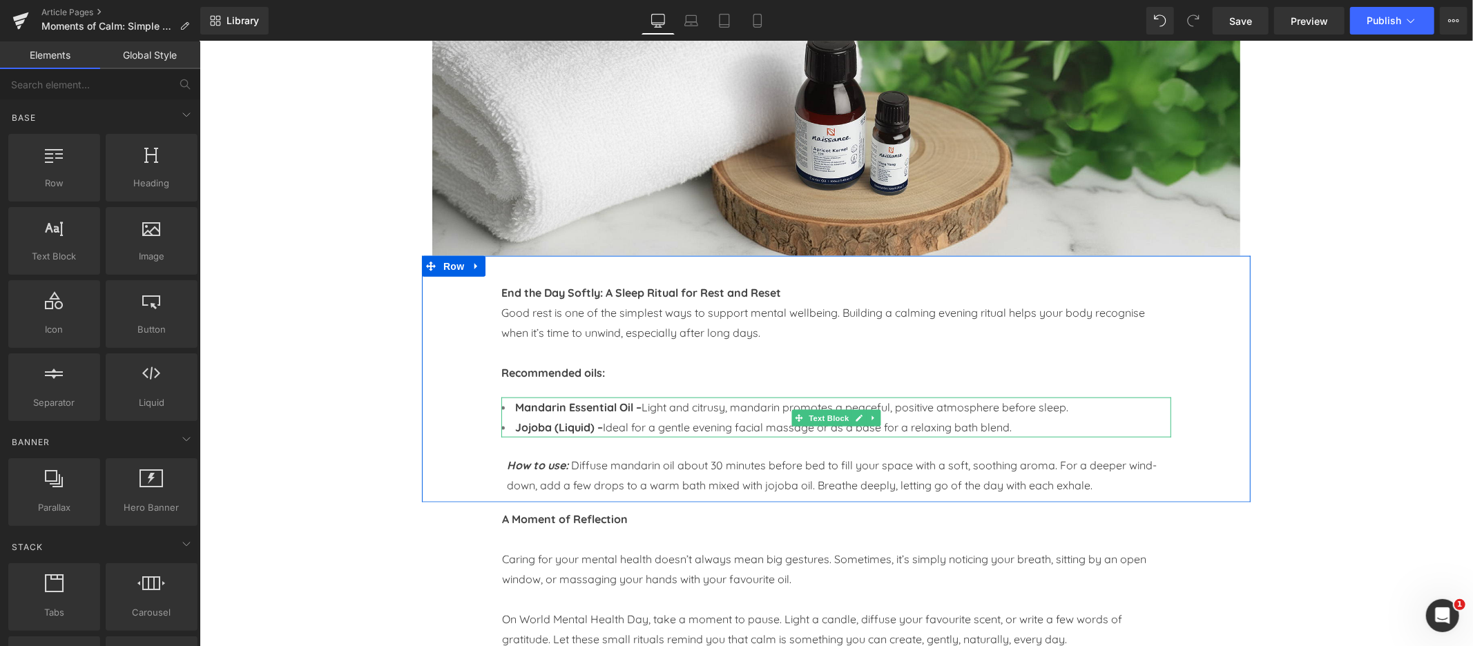
click at [522, 407] on strong "Mandarin Essential Oil –" at bounding box center [577, 407] width 126 height 14
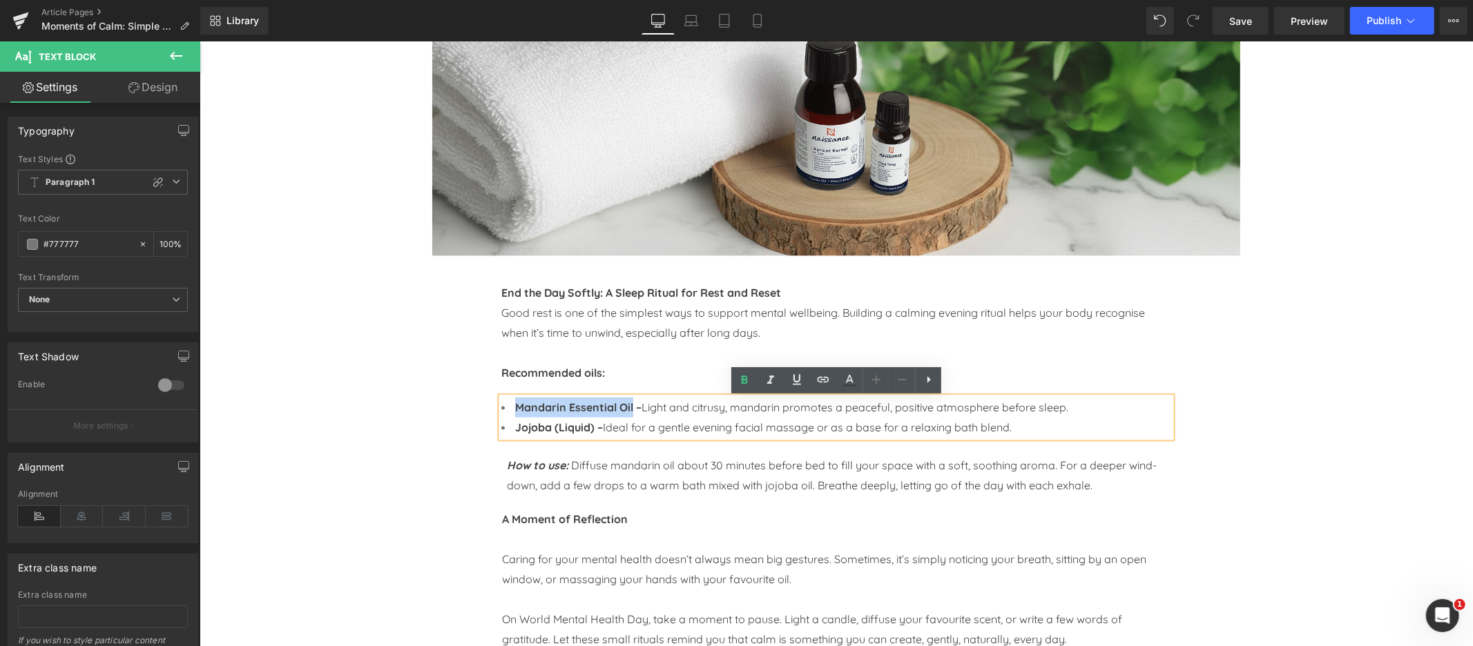
drag, startPoint x: 514, startPoint y: 408, endPoint x: 632, endPoint y: 407, distance: 118.1
click at [632, 407] on strong "Mandarin Essential Oil –" at bounding box center [577, 407] width 126 height 14
click at [827, 382] on icon at bounding box center [823, 379] width 17 height 17
click at [583, 440] on input "text" at bounding box center [610, 438] width 213 height 35
paste input "https://naissance.com/products/mandarin-essential-oil?_pos=4&_sid=9993bb934&_ss…"
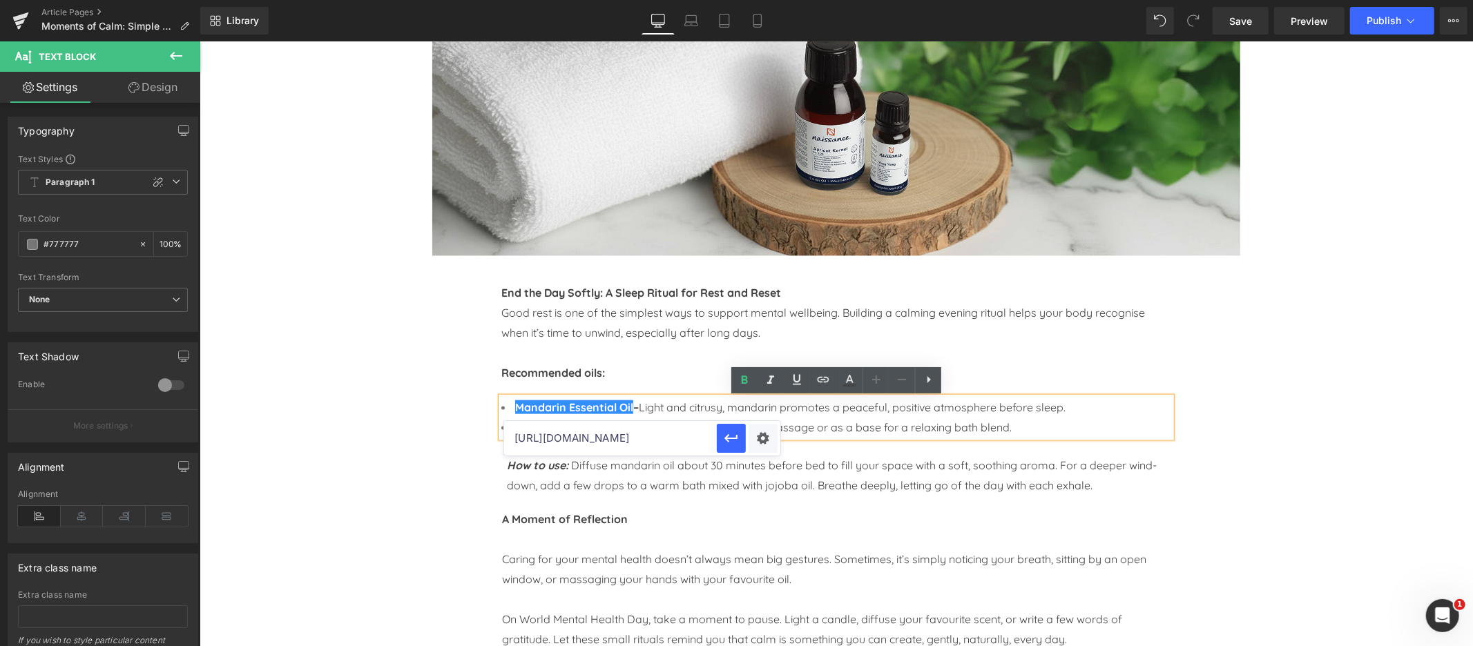
scroll to position [0, 259]
type input "https://naissance.com/products/mandarin-essential-oil?_pos=4&_sid=9993bb934&_ss…"
click at [737, 438] on icon "button" at bounding box center [730, 438] width 13 height 8
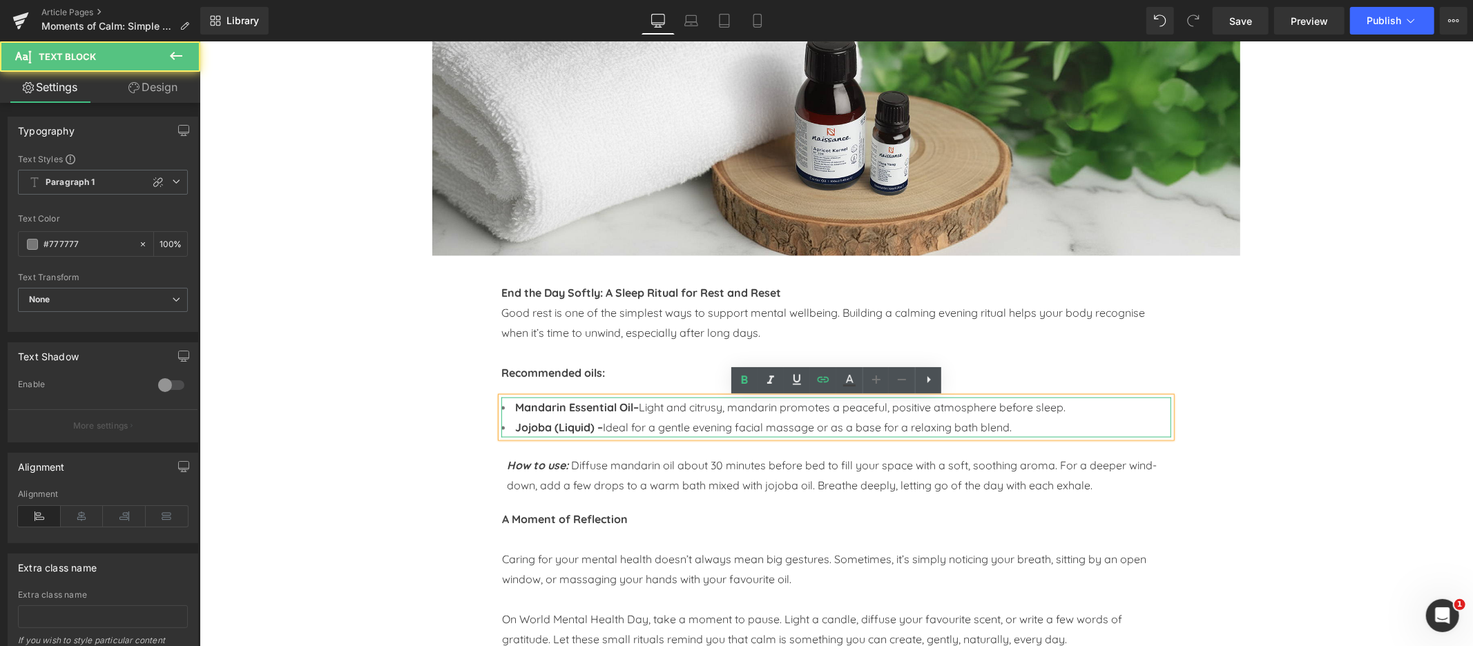
click at [542, 434] on strong "Jojoba (Liquid) –" at bounding box center [558, 427] width 88 height 14
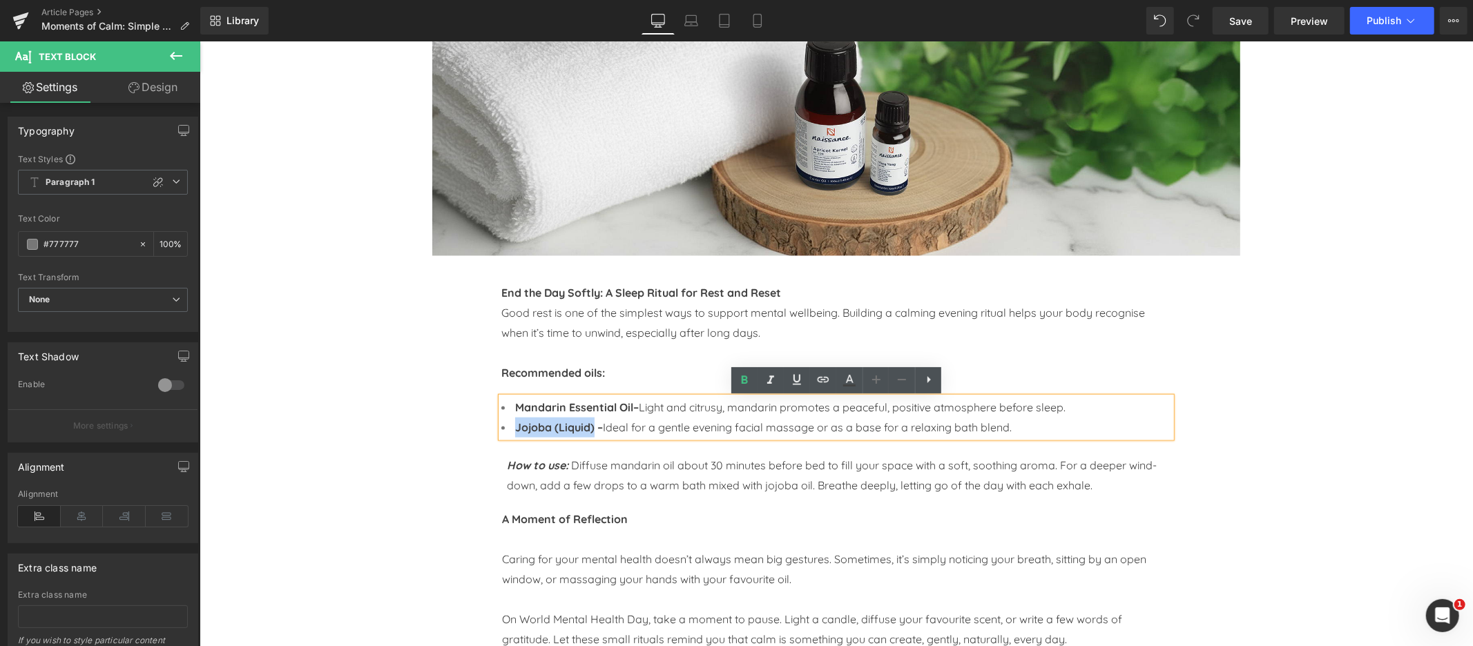
drag, startPoint x: 521, startPoint y: 429, endPoint x: 594, endPoint y: 429, distance: 72.5
click at [594, 429] on strong "Jojoba (Liquid) –" at bounding box center [558, 427] width 88 height 14
drag, startPoint x: 516, startPoint y: 426, endPoint x: 609, endPoint y: 427, distance: 93.2
click at [609, 427] on strong "Golden Jojoba Oil –" at bounding box center [564, 427] width 101 height 14
copy strong "Golden Jojoba Oil"
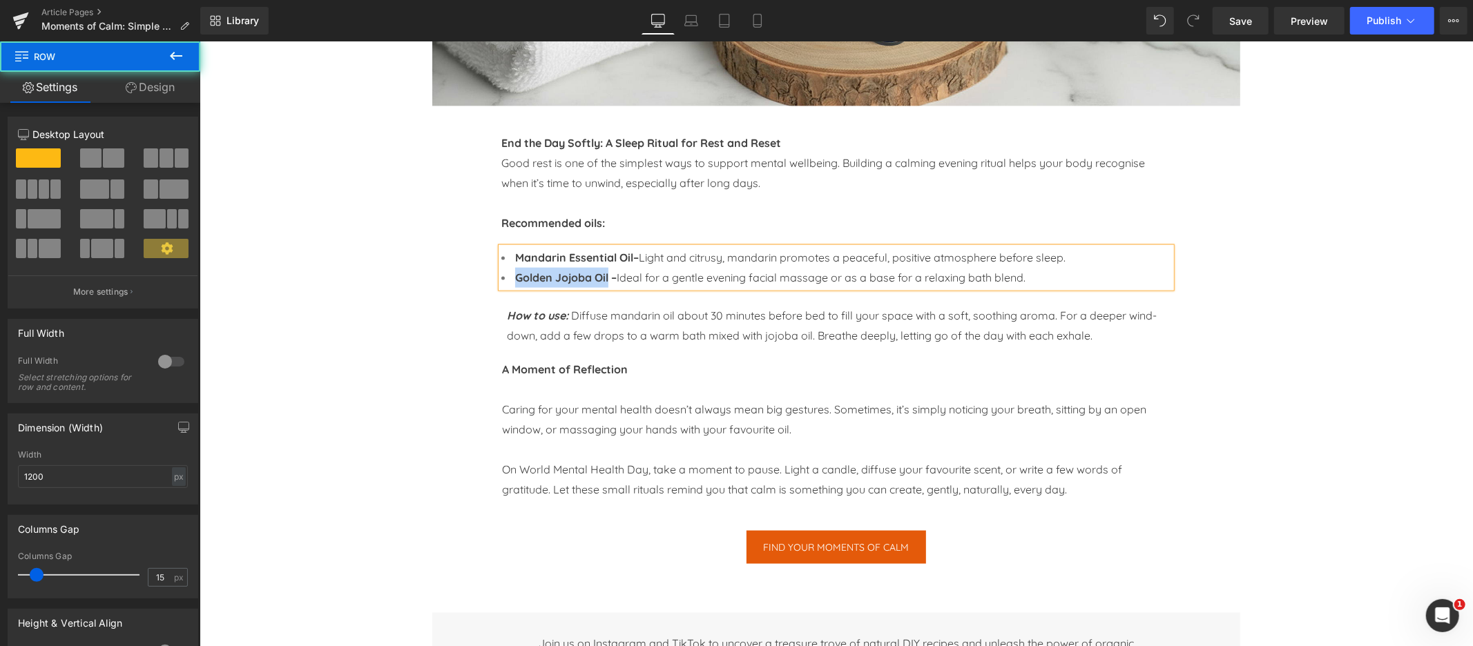
scroll to position [1493, 0]
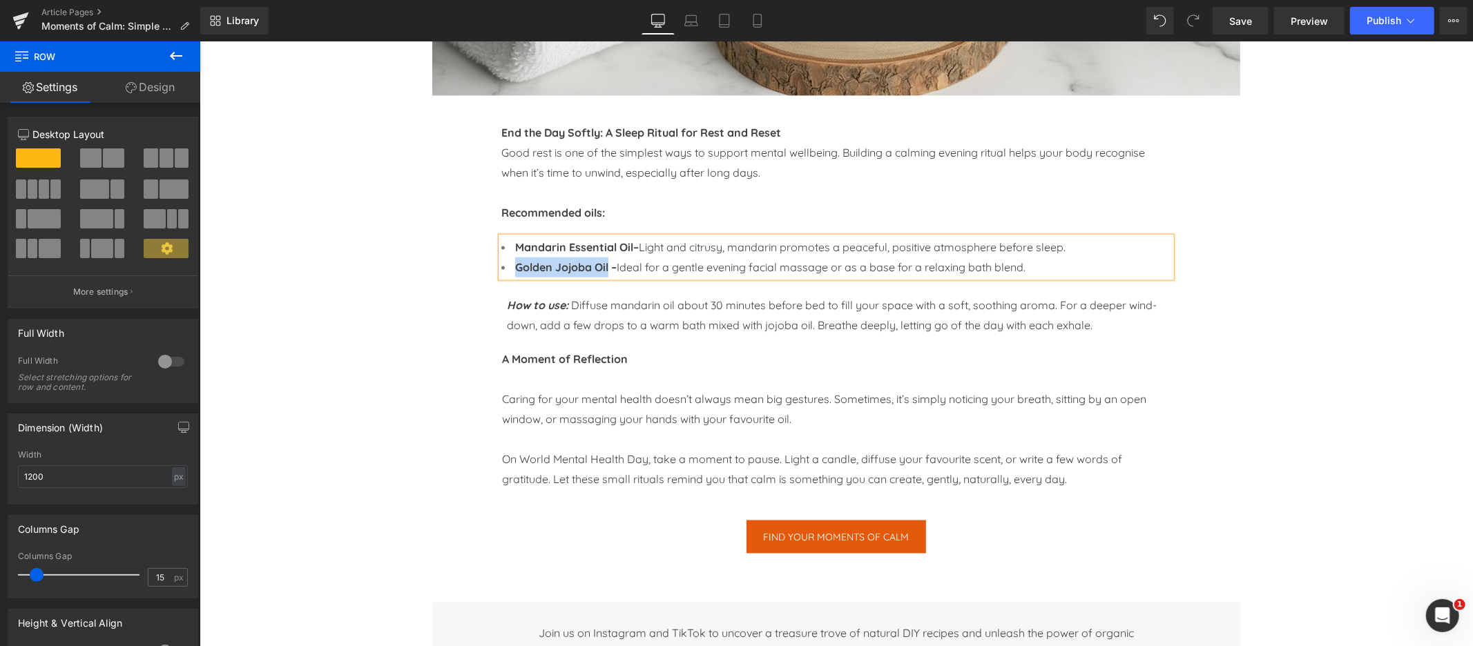
click at [521, 268] on strong "Golden Jojoba Oil –" at bounding box center [564, 267] width 101 height 14
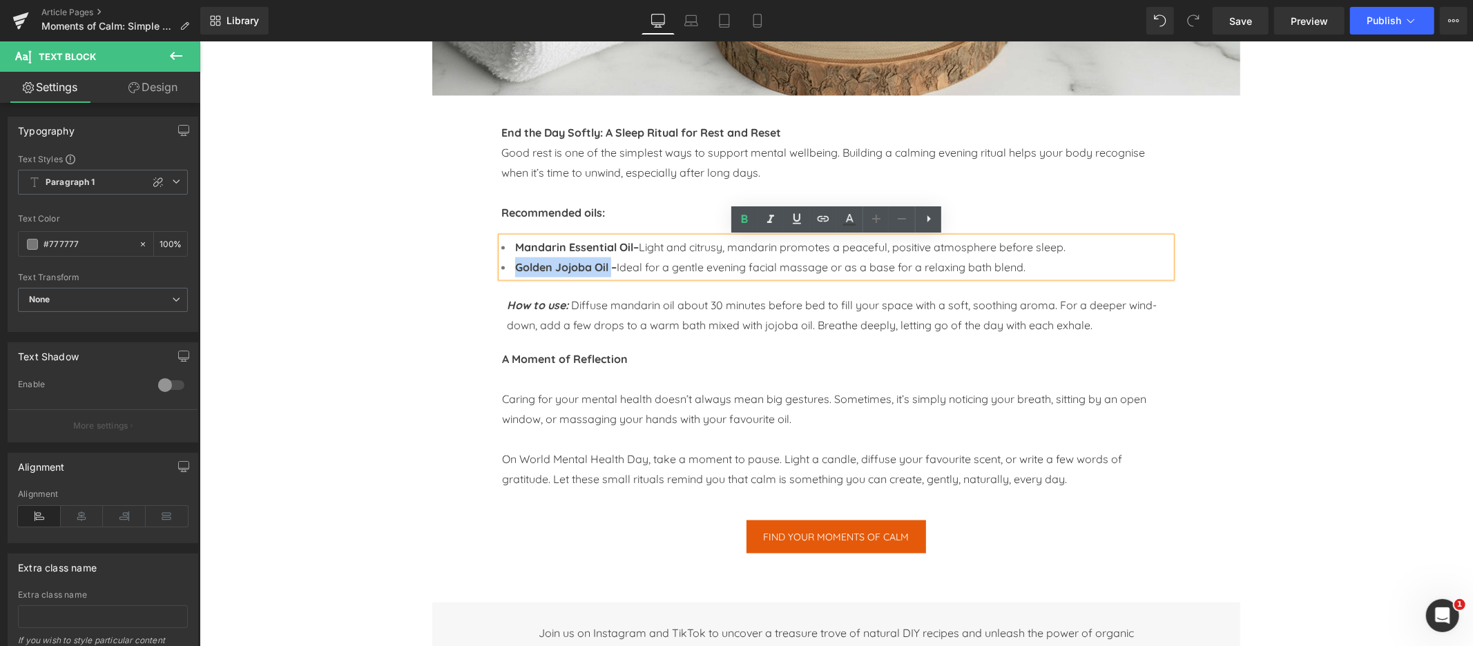
drag, startPoint x: 521, startPoint y: 269, endPoint x: 611, endPoint y: 268, distance: 90.4
click at [611, 268] on strong "Golden Jojoba Oil –" at bounding box center [564, 267] width 101 height 14
click at [828, 221] on icon at bounding box center [823, 219] width 17 height 17
click at [597, 300] on input "text" at bounding box center [602, 297] width 213 height 35
paste input "https://naissance.com/products/jojoba-golden-oil-n-233?_pos=2&_psq=Golden+Jojob…"
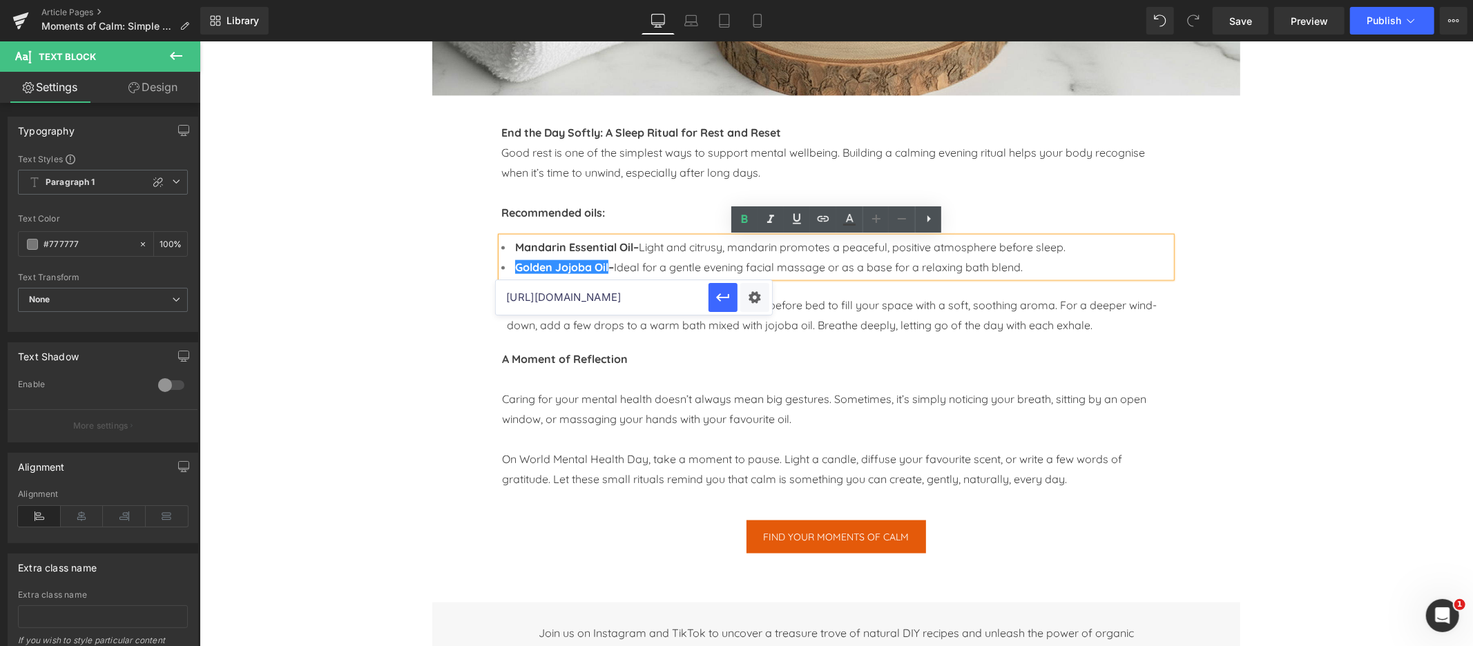
scroll to position [0, 351]
type input "https://naissance.com/products/jojoba-golden-oil-n-233?_pos=2&_psq=Golden+Jojob…"
click at [726, 298] on icon "button" at bounding box center [722, 298] width 13 height 8
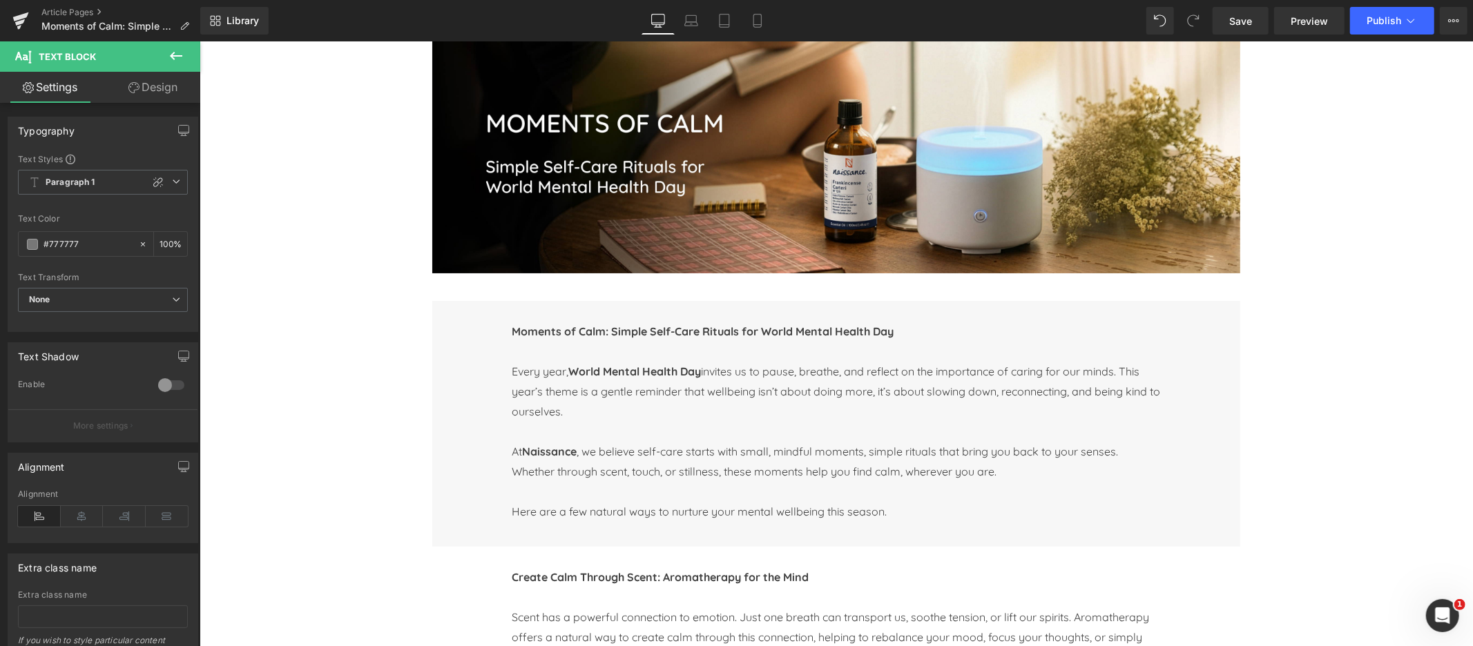
scroll to position [154, 0]
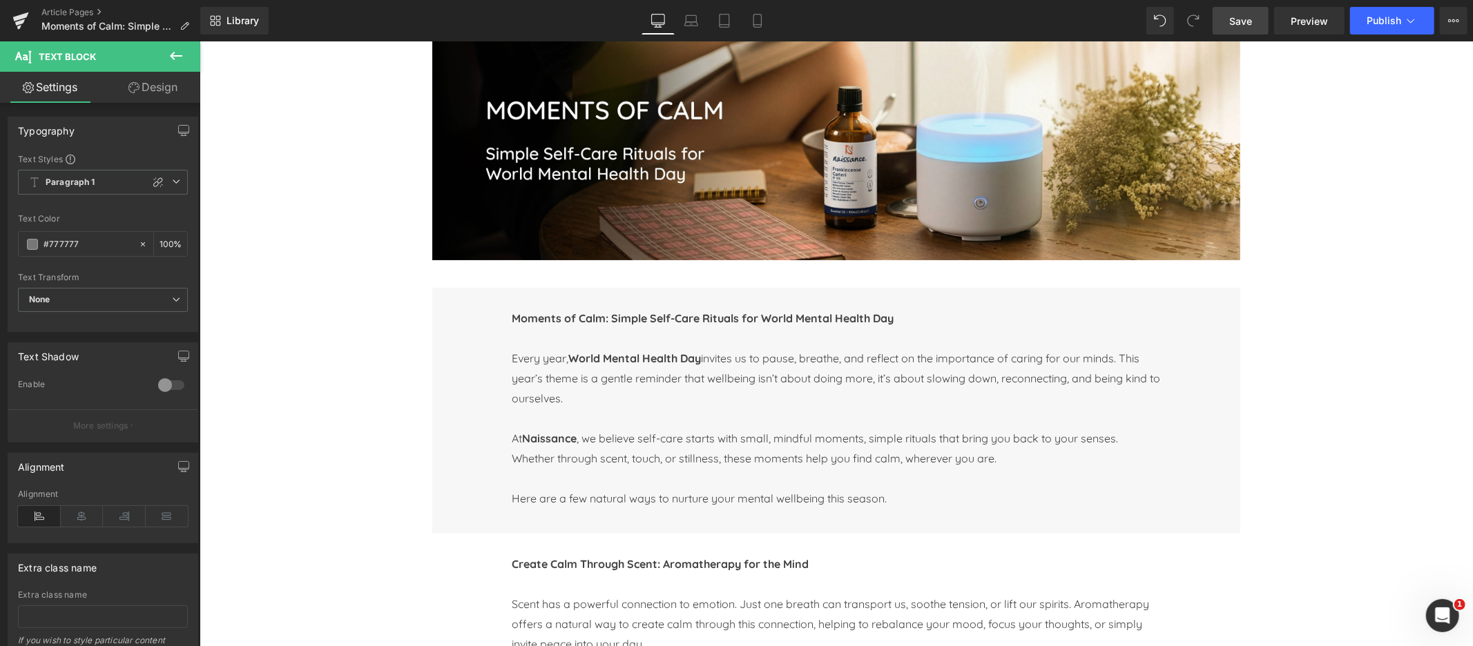
click at [1245, 21] on span "Save" at bounding box center [1240, 21] width 23 height 14
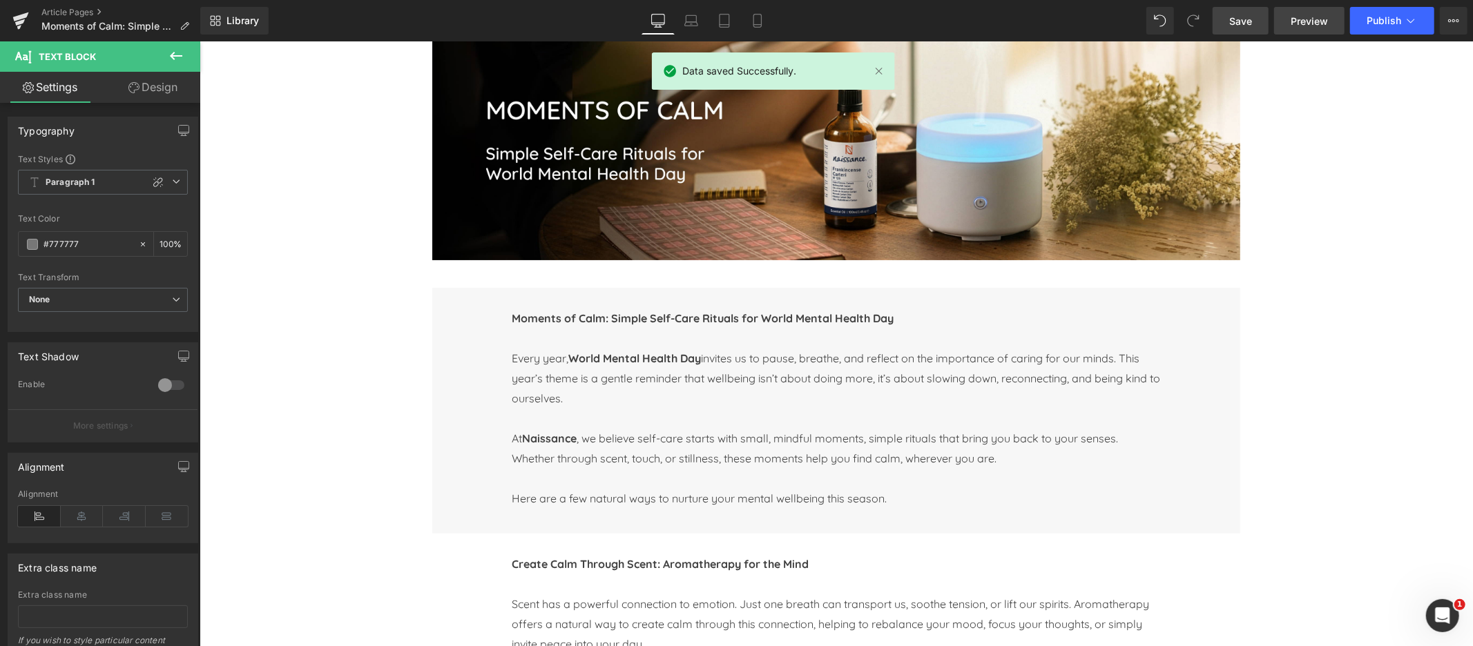
click at [1312, 19] on span "Preview" at bounding box center [1308, 21] width 37 height 14
